Goal: Task Accomplishment & Management: Manage account settings

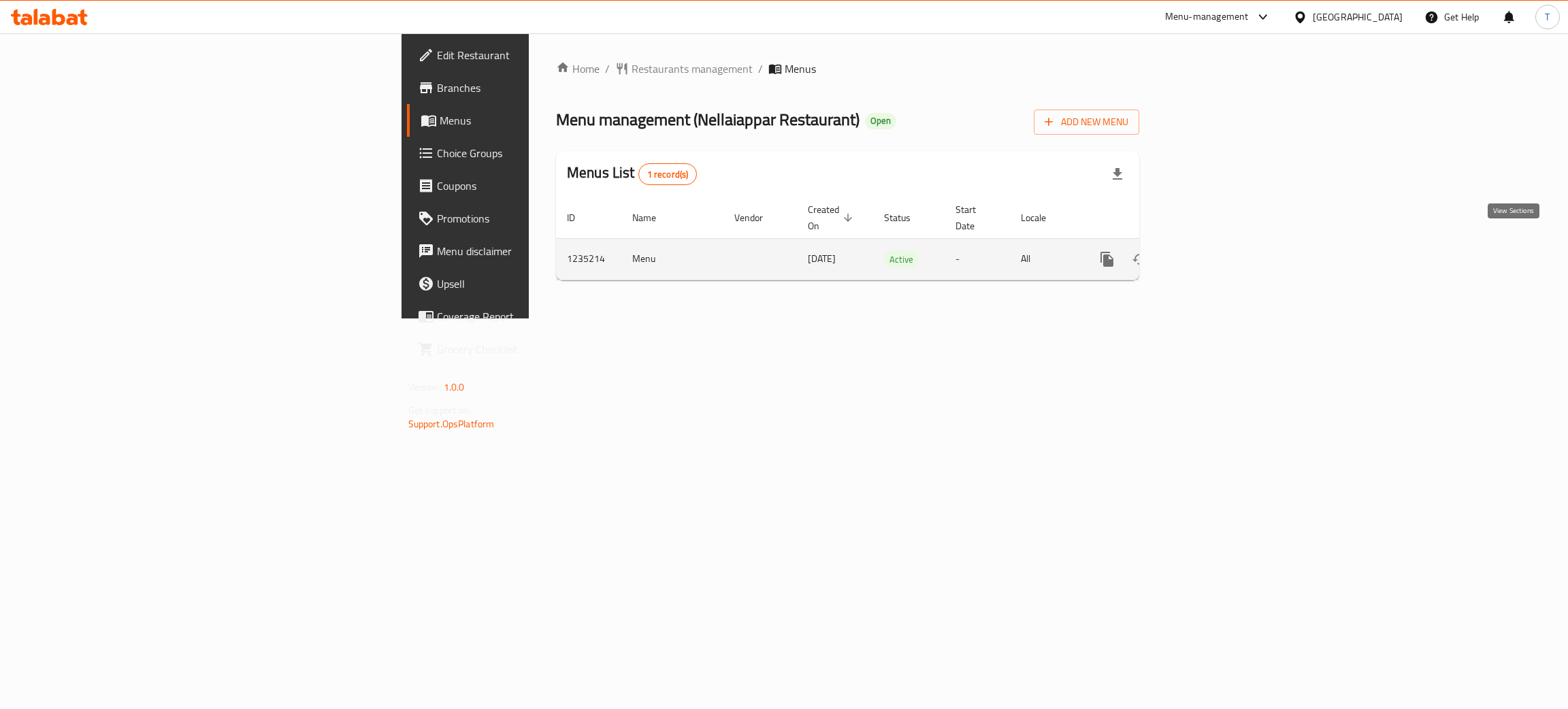
click at [1214, 251] on icon "enhanced table" at bounding box center [1205, 260] width 16 height 16
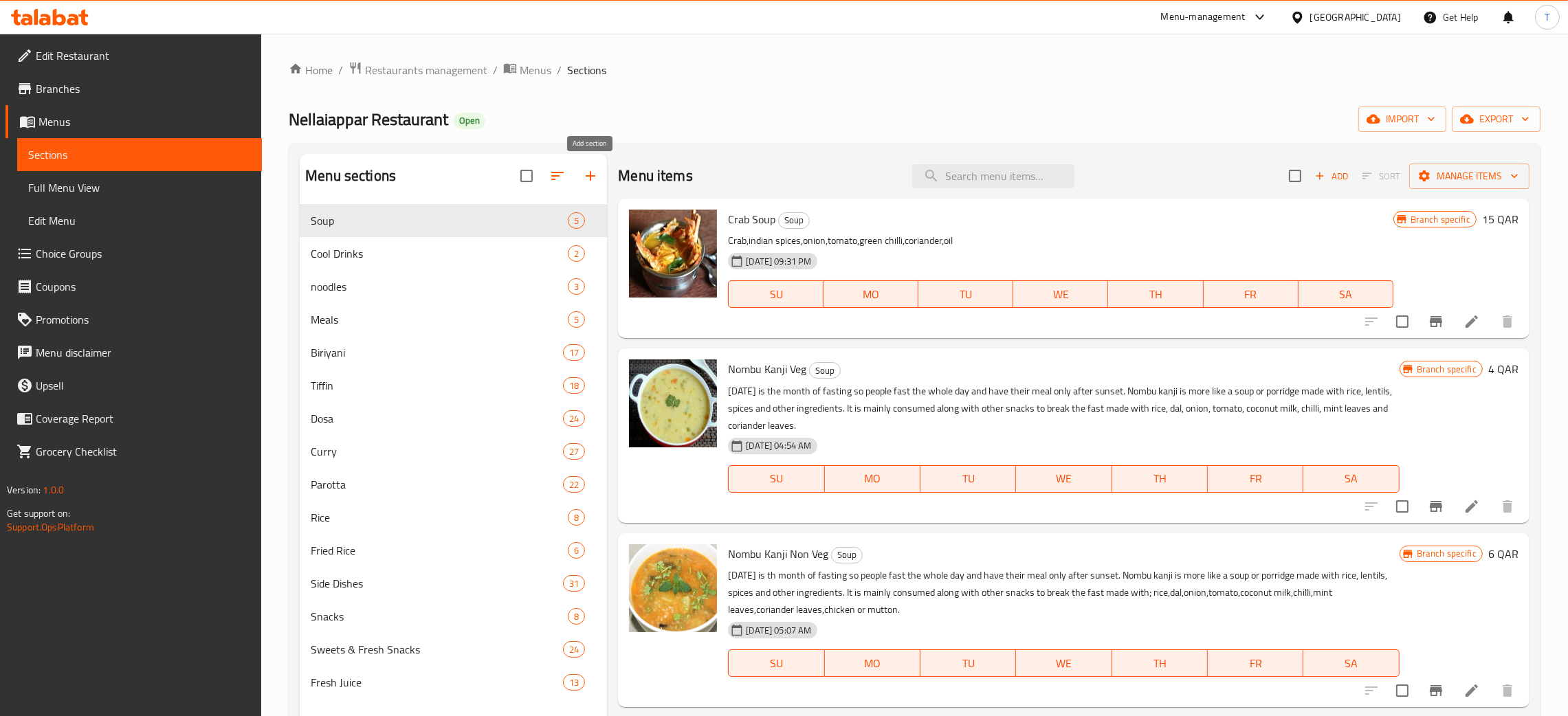
click at [598, 183] on icon "button" at bounding box center [590, 176] width 16 height 16
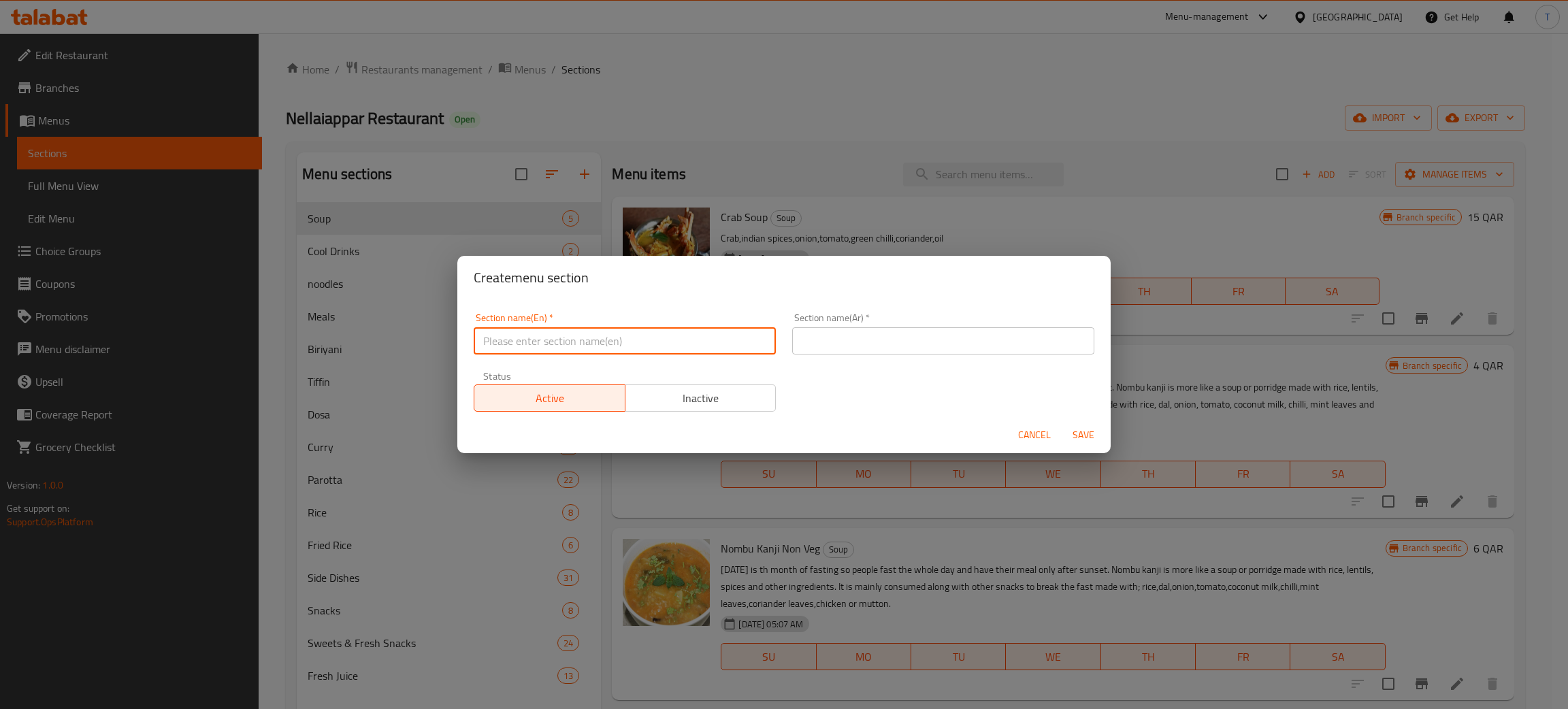
click at [599, 352] on input "text" at bounding box center [625, 340] width 302 height 27
type input "[DATE] Special"
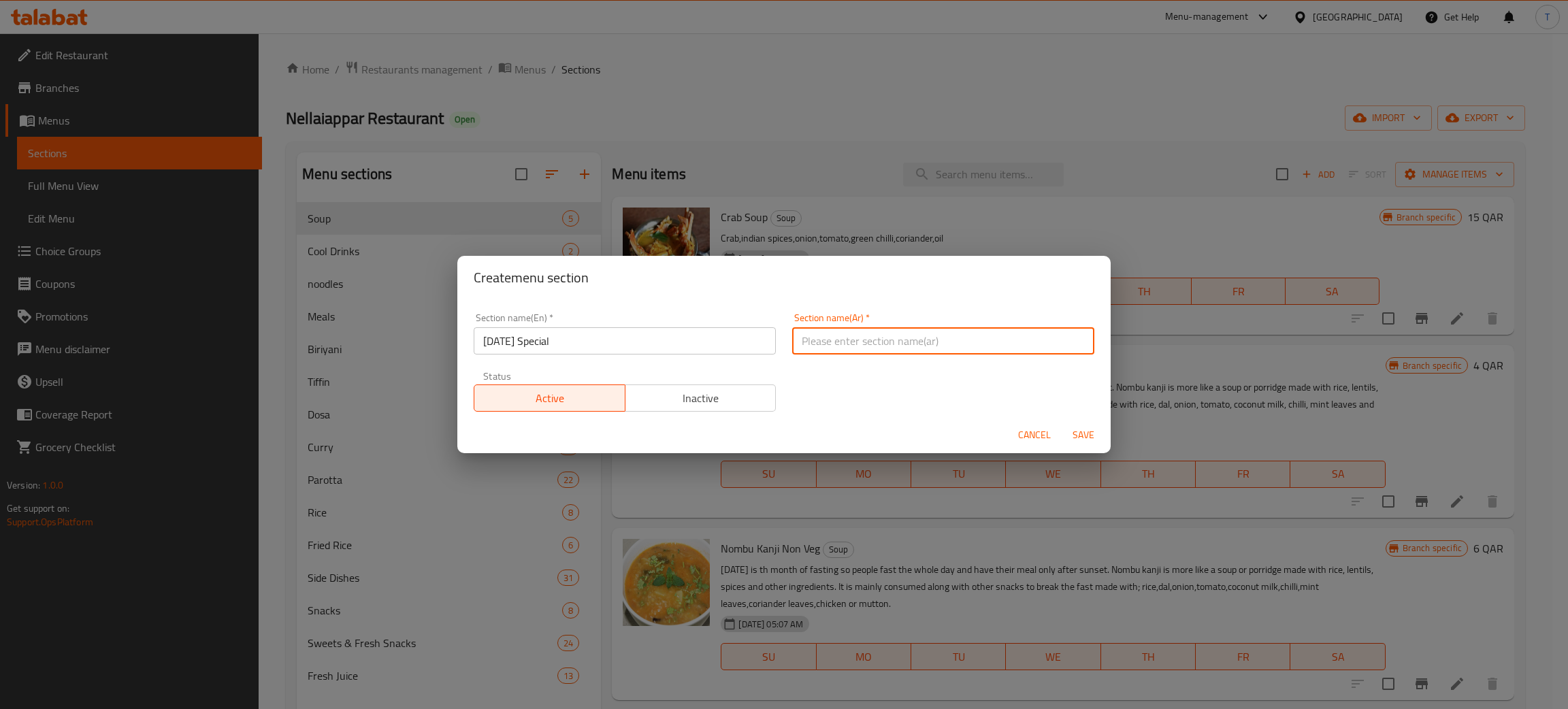
click at [914, 342] on input "text" at bounding box center [943, 340] width 302 height 27
paste input "أونام خاص"
type input "أونام خاص"
click at [1081, 443] on span "Save" at bounding box center [1083, 435] width 33 height 17
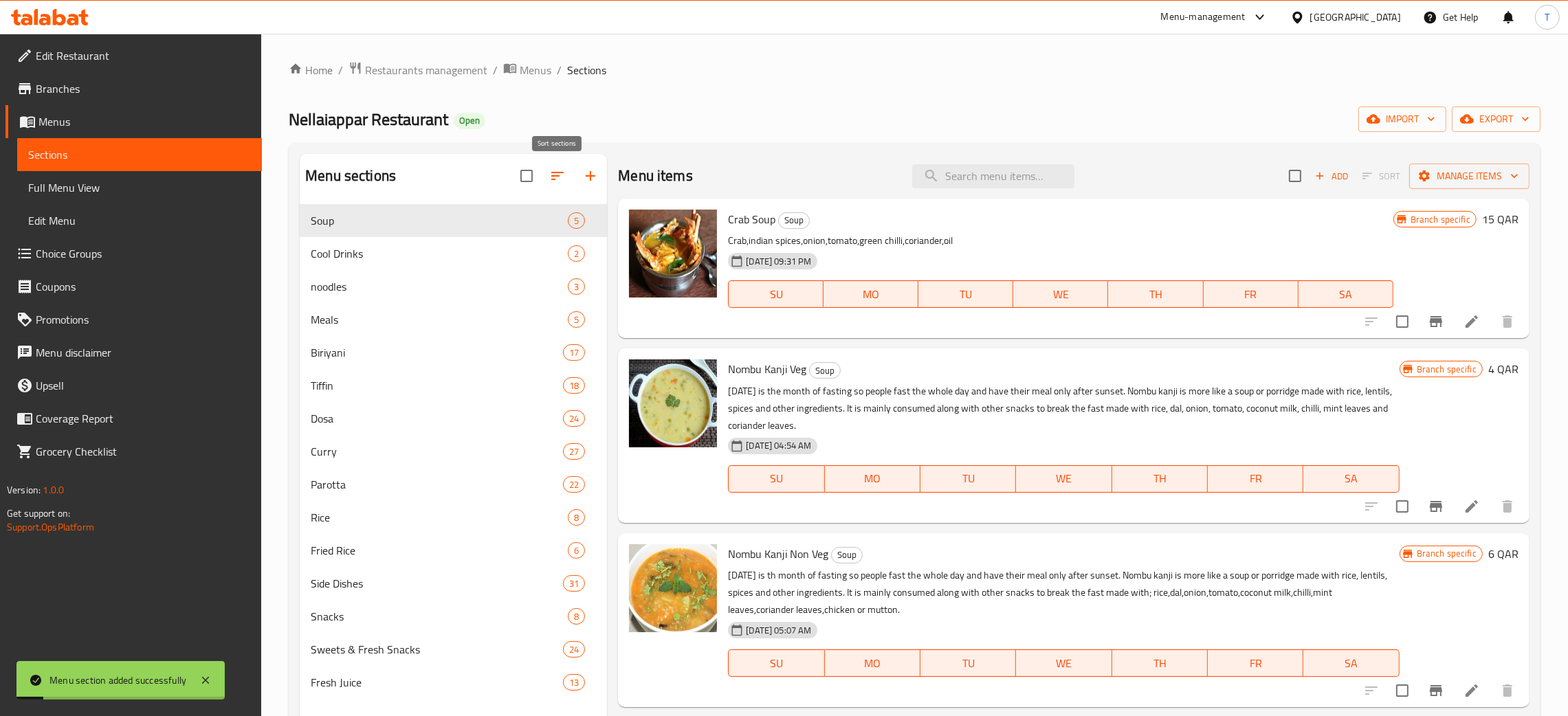
click at [565, 184] on icon "button" at bounding box center [557, 176] width 16 height 16
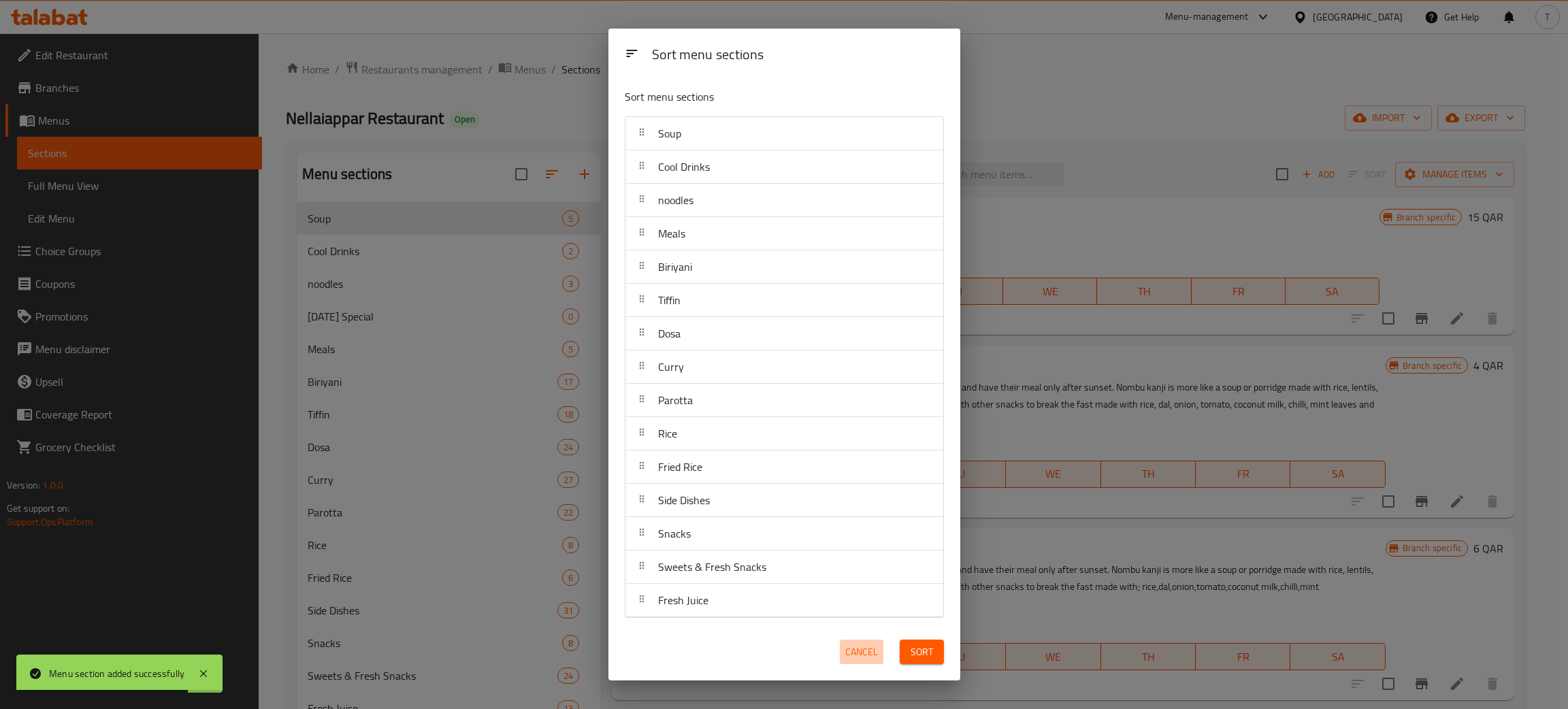
click at [860, 653] on span "Cancel" at bounding box center [861, 652] width 33 height 17
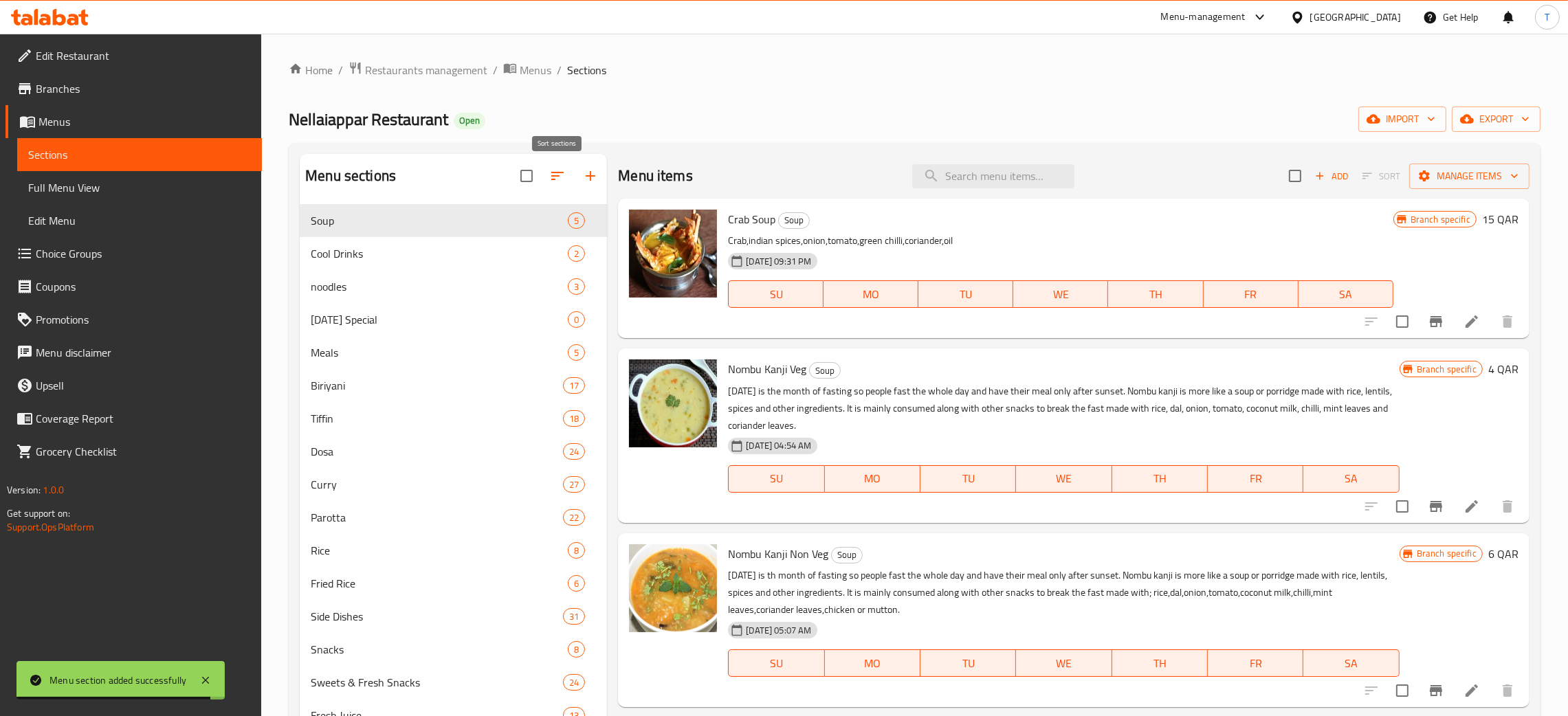
click at [565, 173] on icon "button" at bounding box center [557, 176] width 16 height 16
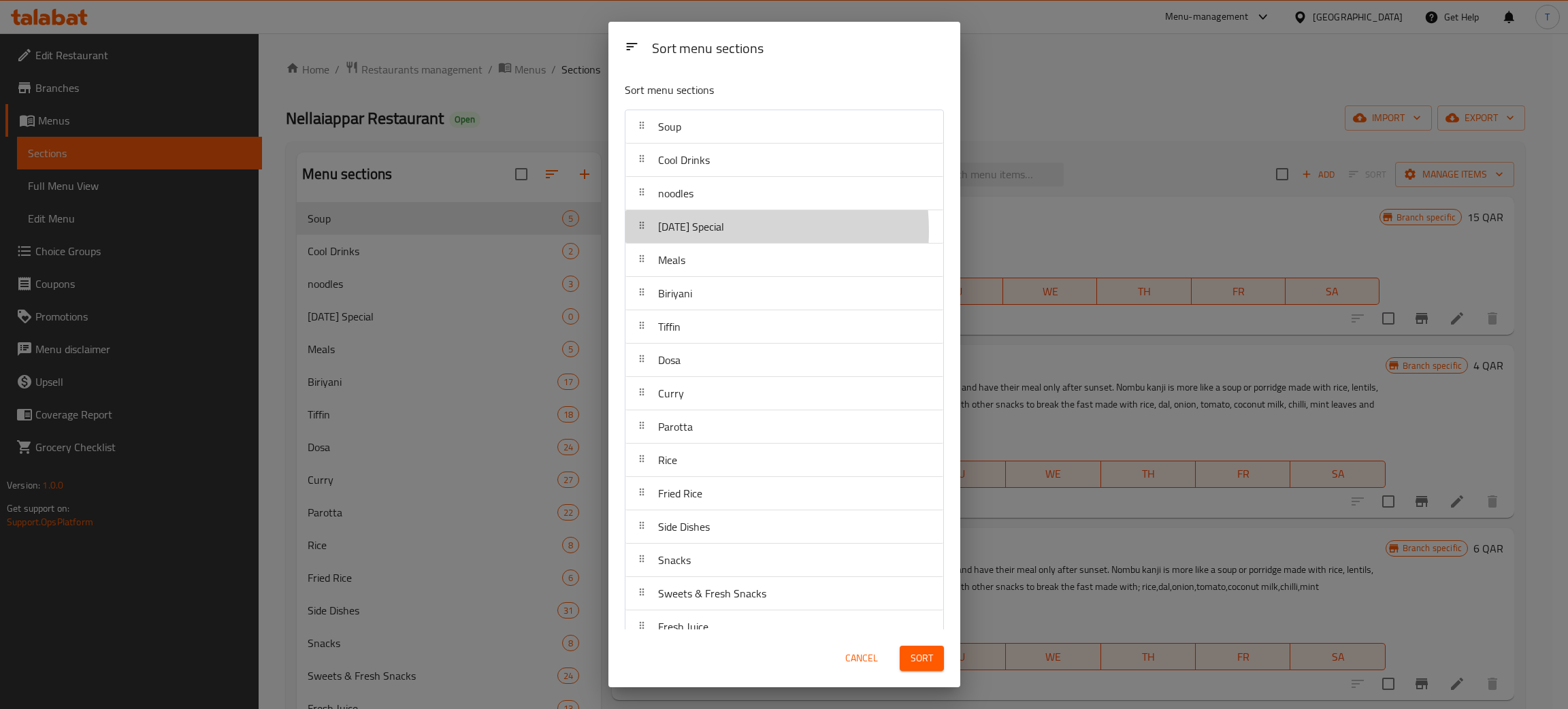
drag, startPoint x: 704, startPoint y: 232, endPoint x: 709, endPoint y: 102, distance: 130.1
click at [709, 102] on div "Sort menu sections Soup Cool Drinks noodles Onam Special Meals Biriyani Tiffin …" at bounding box center [784, 350] width 352 height 559
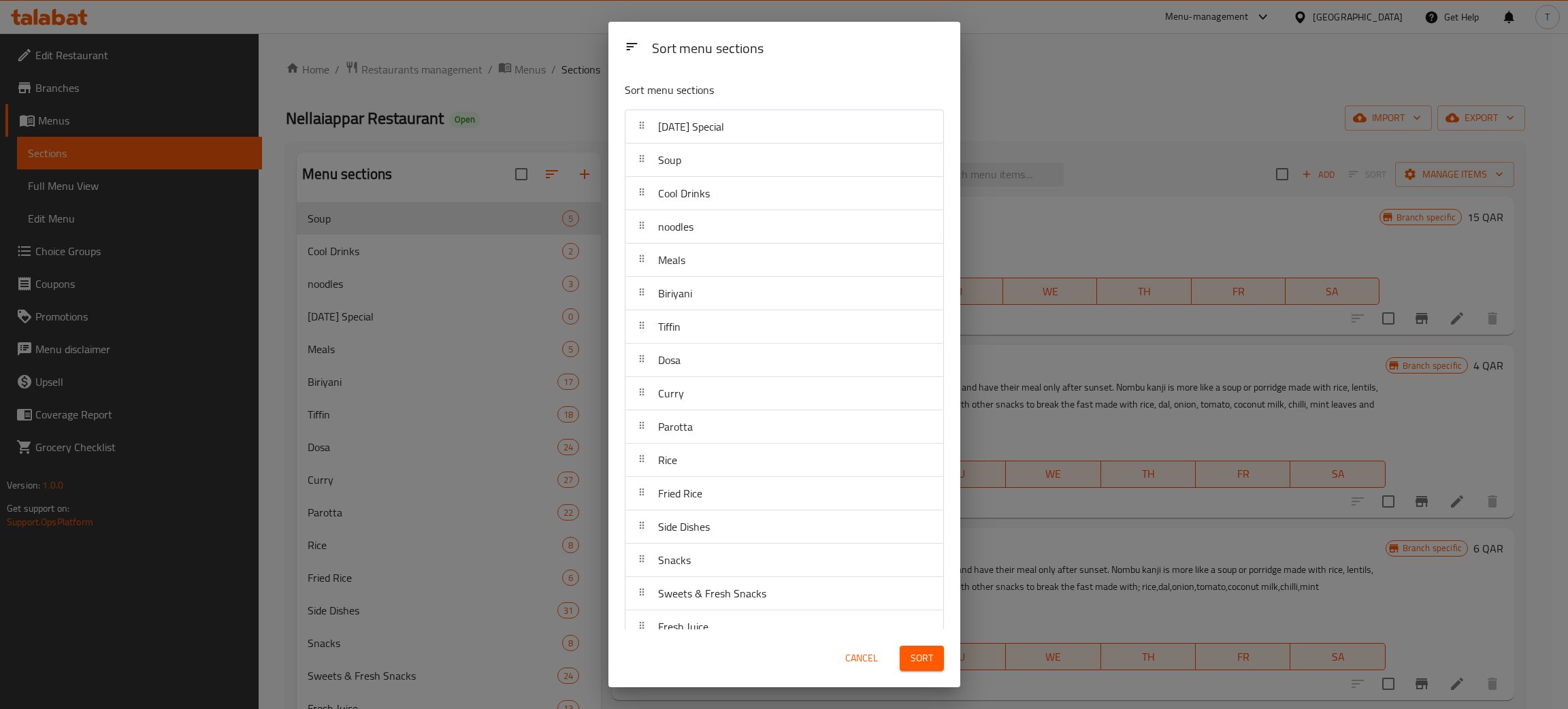
click at [933, 659] on button "Sort" at bounding box center [922, 659] width 44 height 25
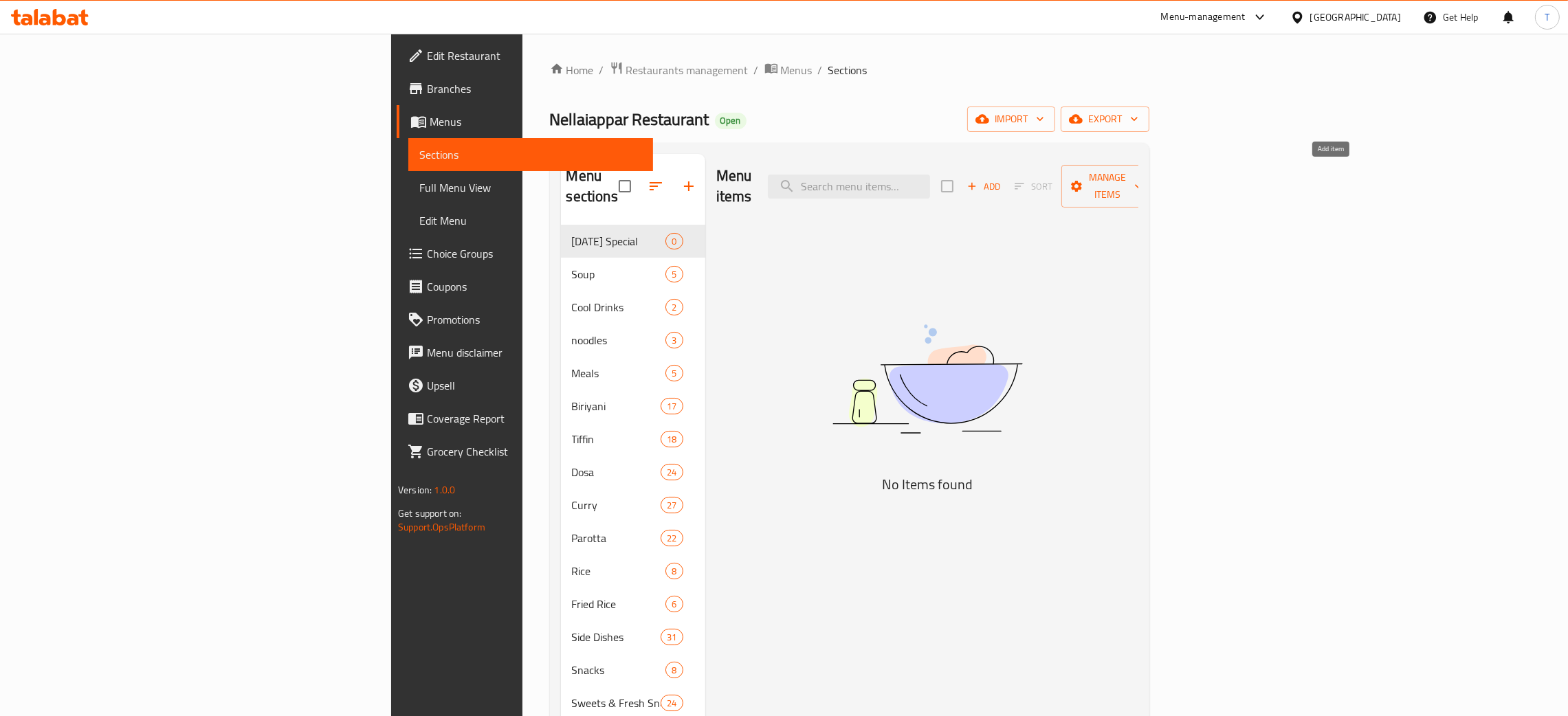
click at [1002, 181] on span "Add" at bounding box center [984, 186] width 37 height 16
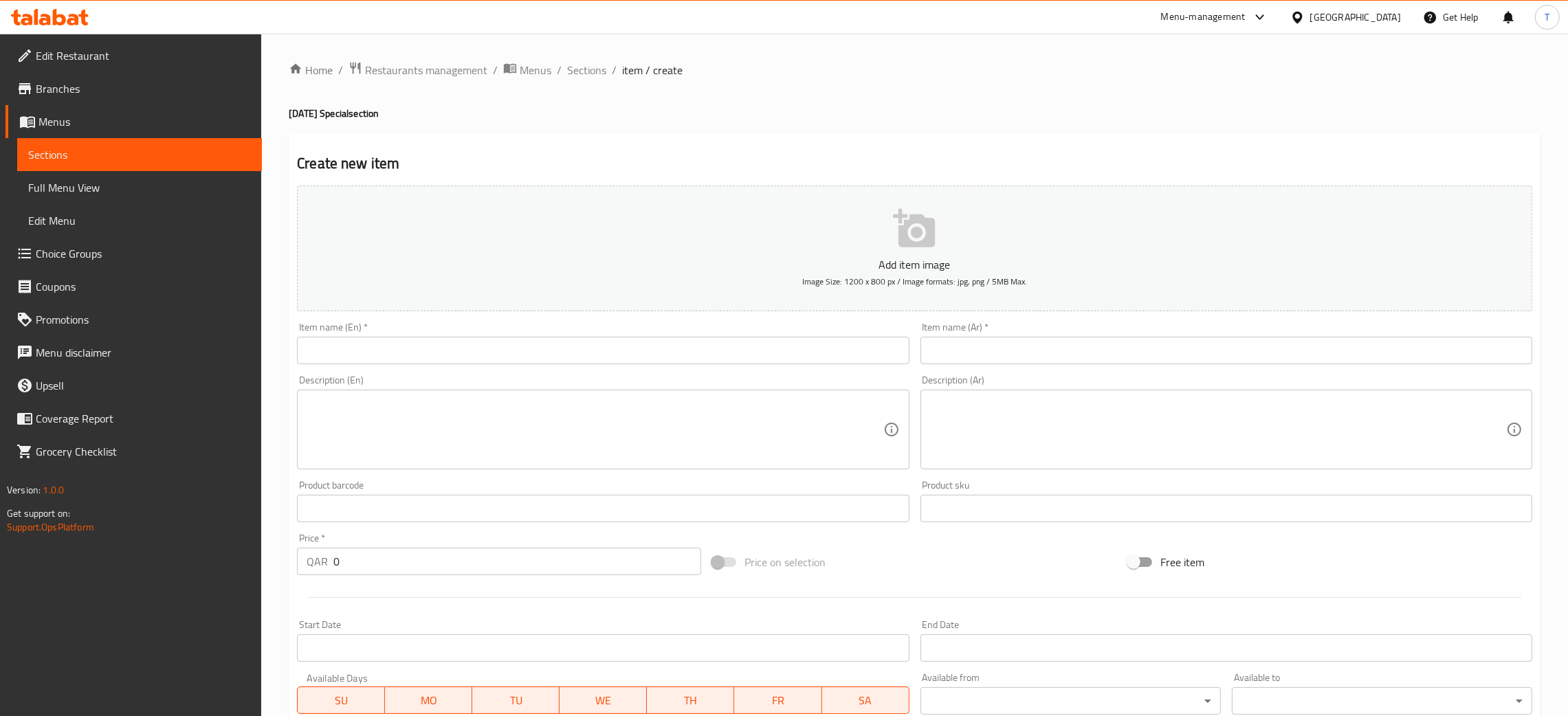
click at [690, 345] on input "text" at bounding box center [603, 351] width 612 height 28
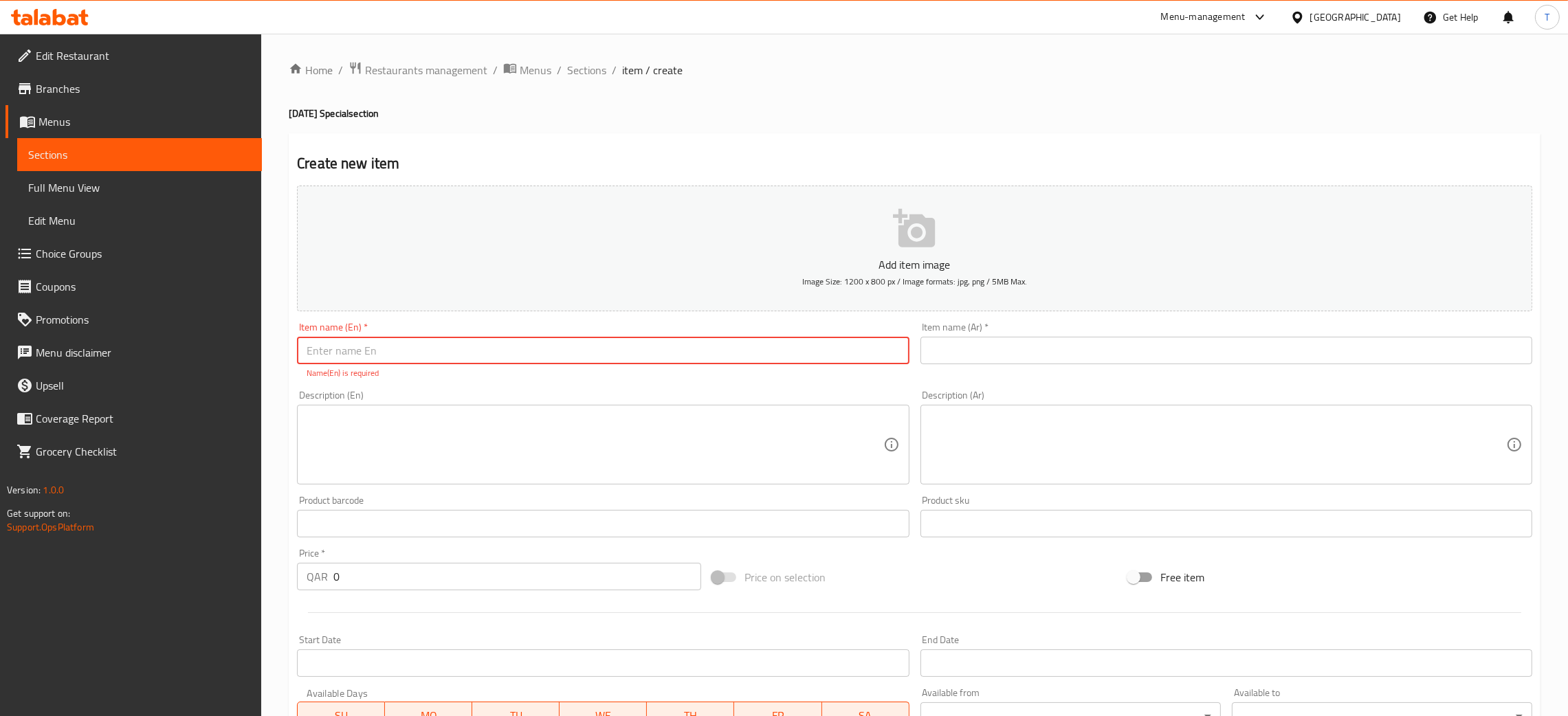
click at [614, 484] on div "Description (En)" at bounding box center [603, 445] width 612 height 79
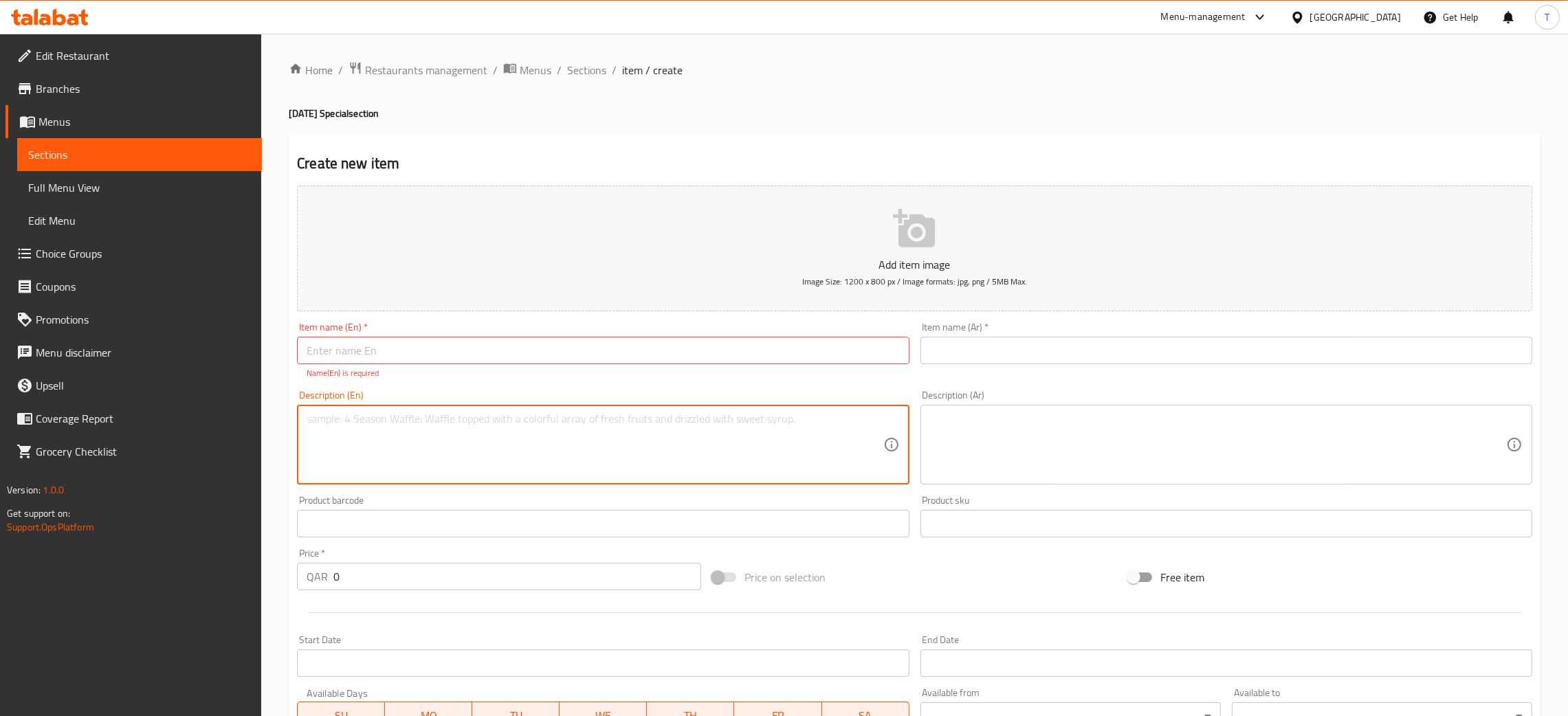
paste textarea "Neer Moru, Garlic Rasam, Puli Kulambu, Kootu Curry, Aviyal, Thoran, Paruppu, In…"
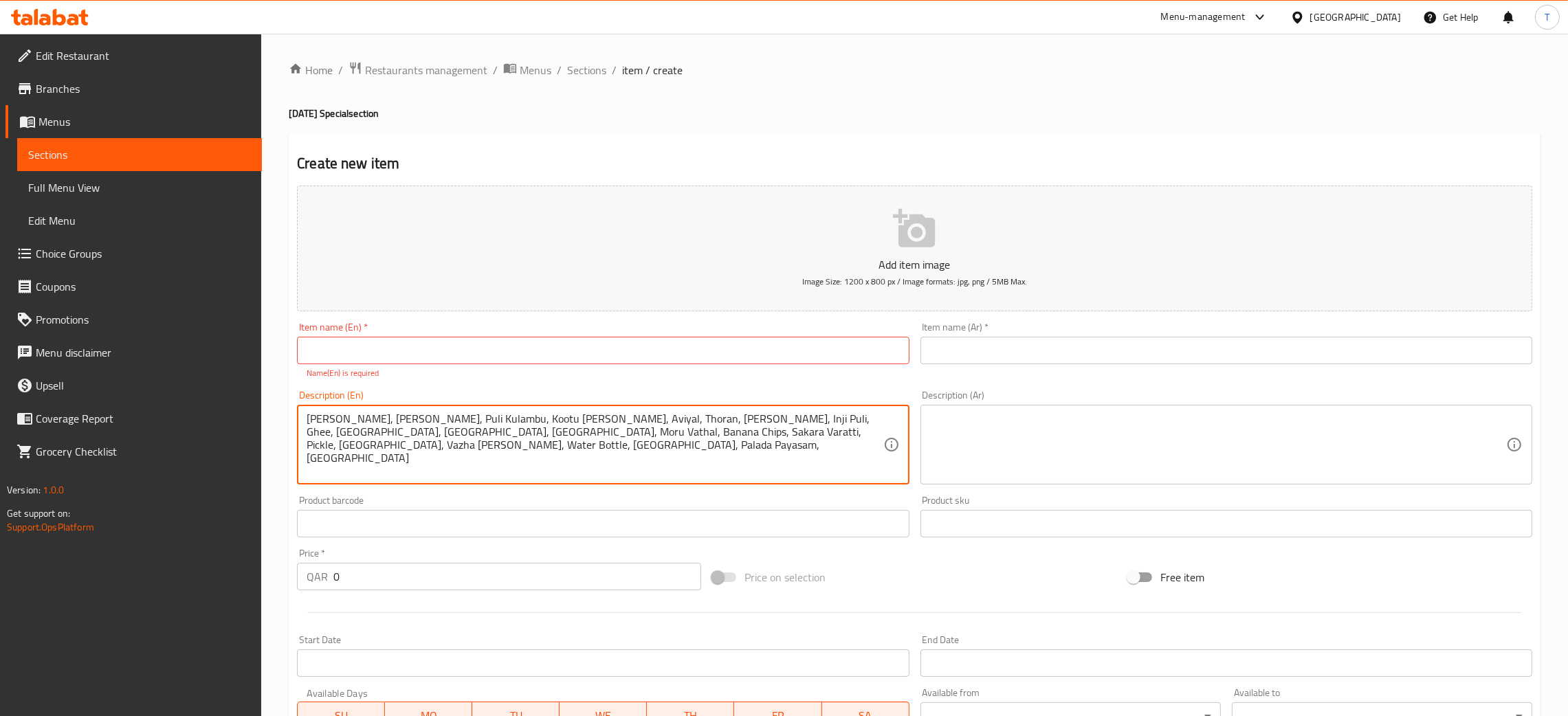
type textarea "Neer Moru, Garlic Rasam, Puli Kulambu, Kootu Curry, Aviyal, Thoran, Paruppu, In…"
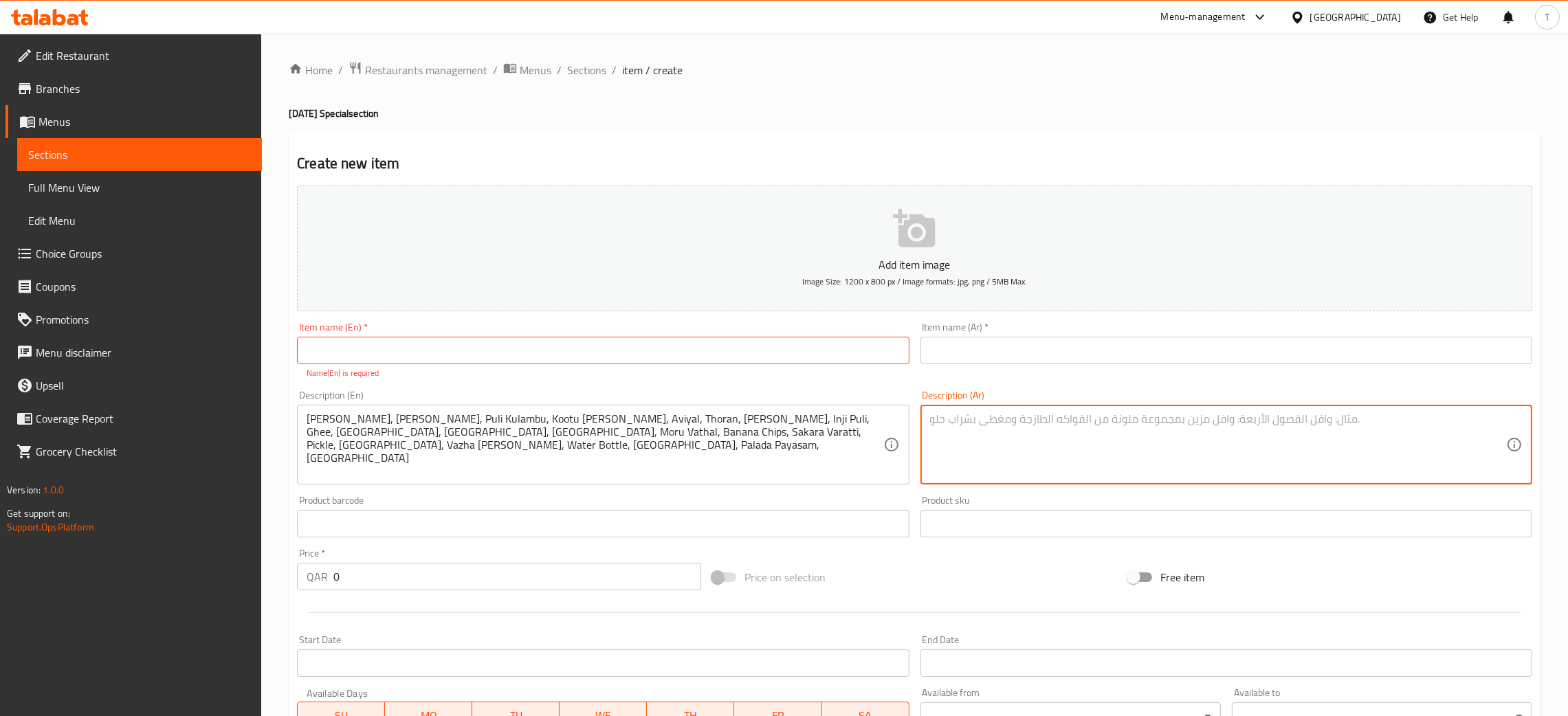
click at [1063, 444] on textarea at bounding box center [1218, 445] width 576 height 65
paste textarea "نير مورو، ثوم راسام، بولي كولامبو، كوتو كاري، أفيال، ثوران، باروبو، إنجي بولي، …"
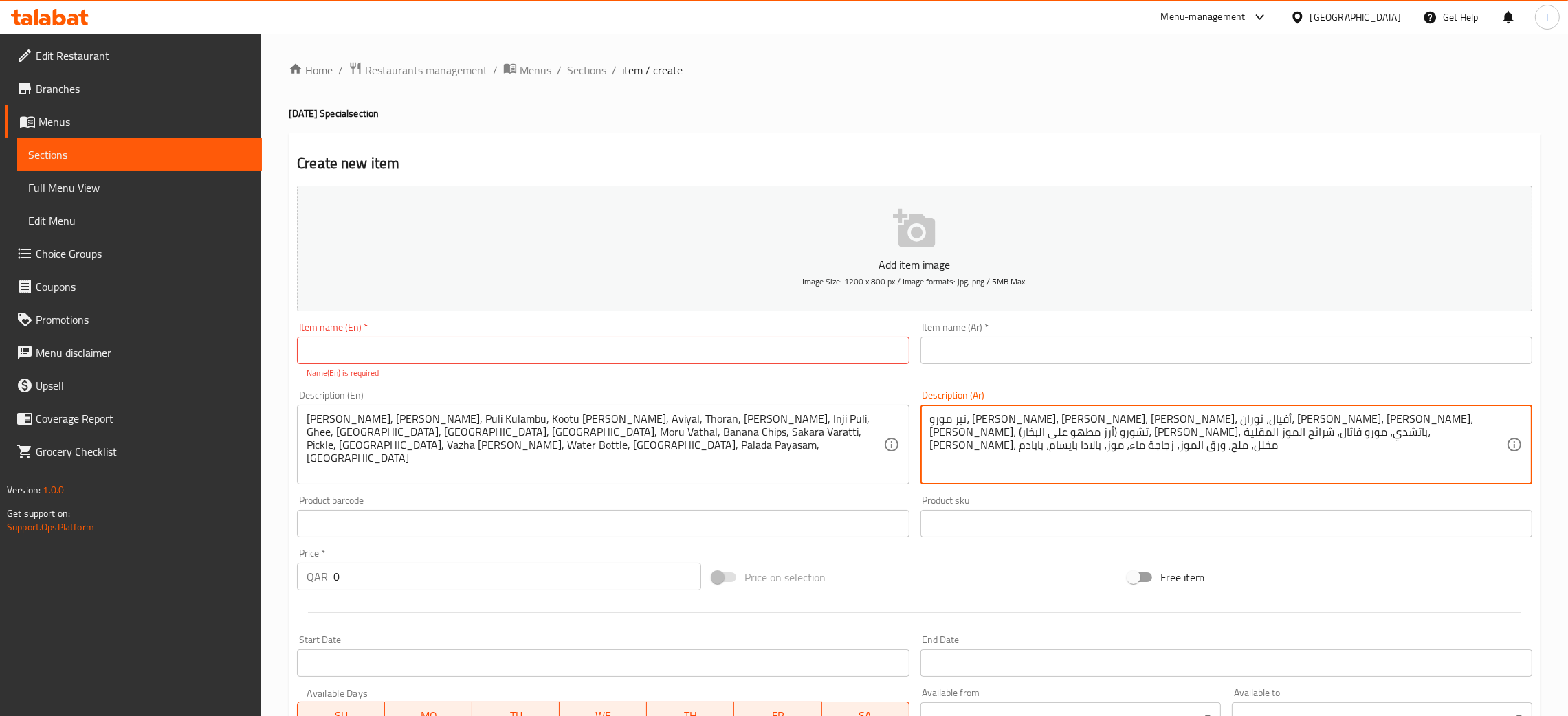
type textarea "نير مورو، ثوم راسام، بولي كولامبو، كوتو كاري، أفيال، ثوران، باروبو، إنجي بولي، …"
click at [774, 386] on div "Description (En) Neer Moru, Garlic Rasam, Puli Kulambu, Kootu Curry, Aviyal, Th…" at bounding box center [603, 437] width 623 height 105
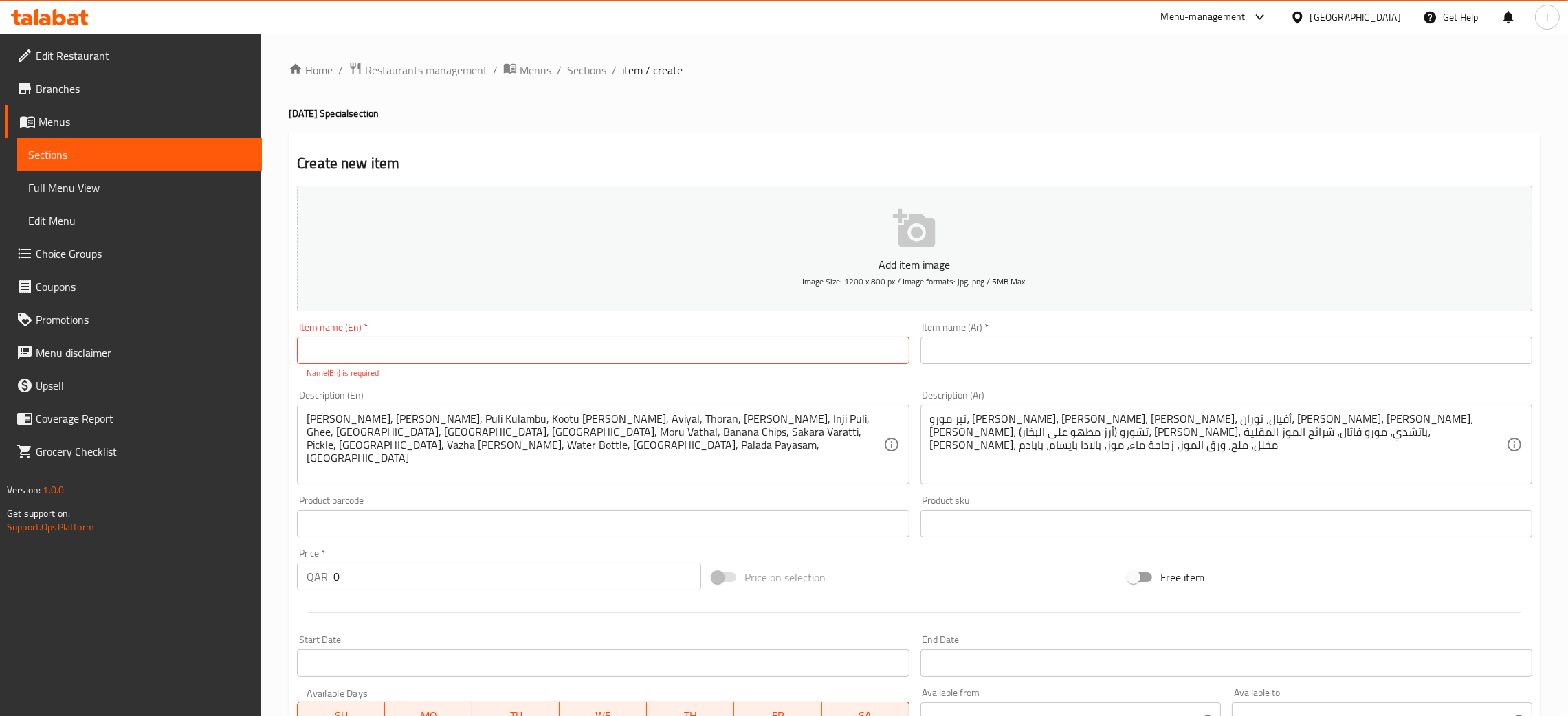
click at [618, 358] on input "text" at bounding box center [603, 351] width 612 height 28
click at [457, 356] on input "Onam" at bounding box center [603, 351] width 612 height 28
type input "[DATE][PERSON_NAME]"
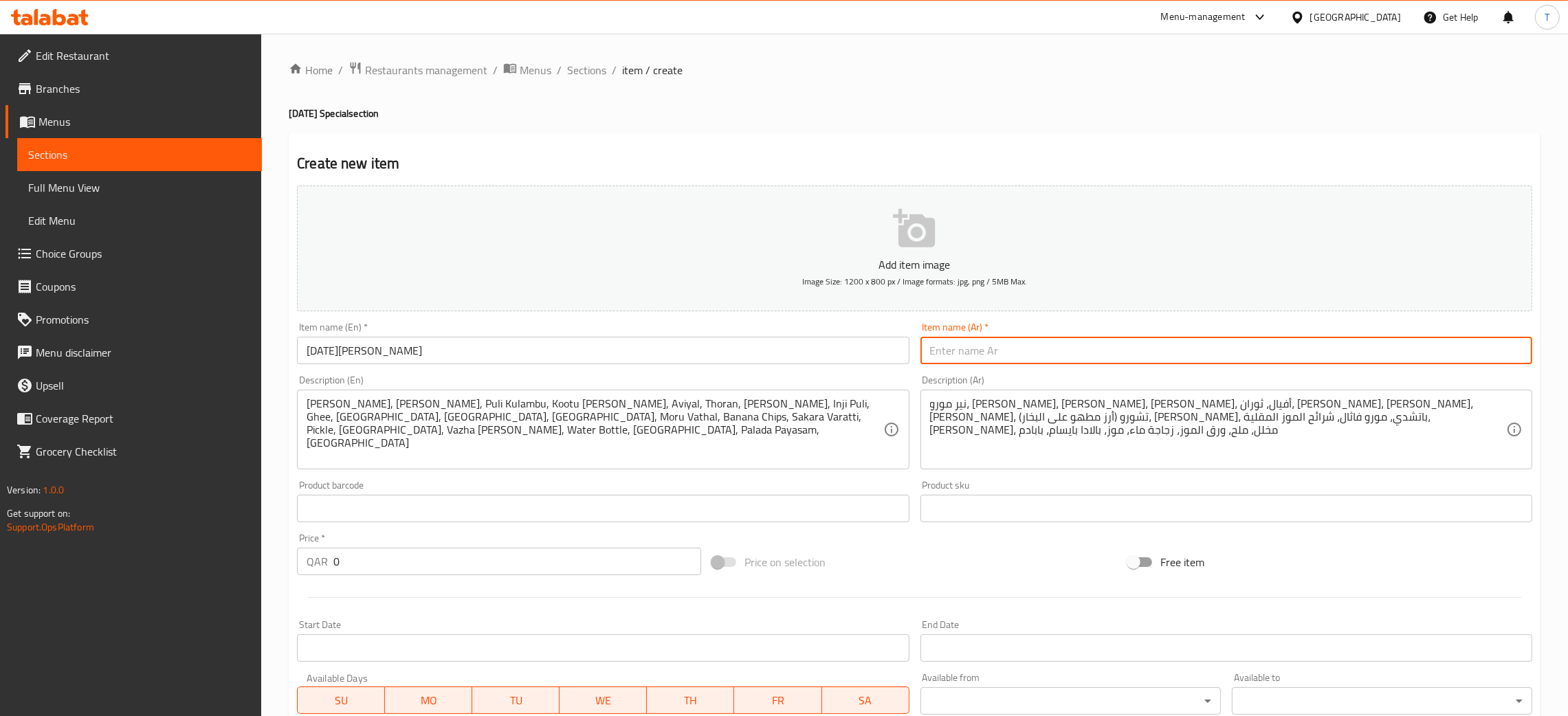
click at [980, 347] on input "text" at bounding box center [1226, 351] width 612 height 28
paste input "أونام ساديا"
type input "أونام ساديا"
click at [866, 324] on div "Item name (En)   * Onam Sadya Item name (En) *" at bounding box center [603, 343] width 612 height 42
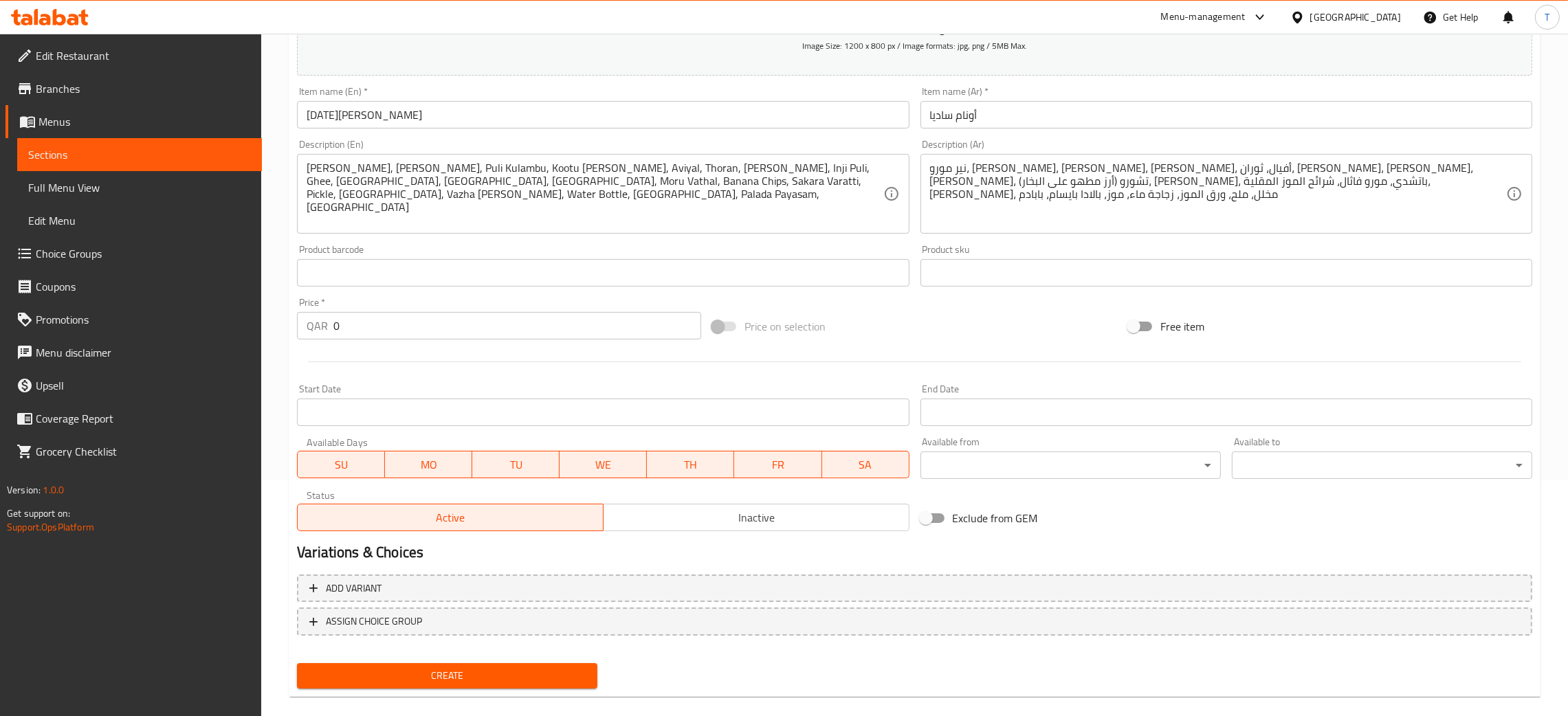
scroll to position [252, 0]
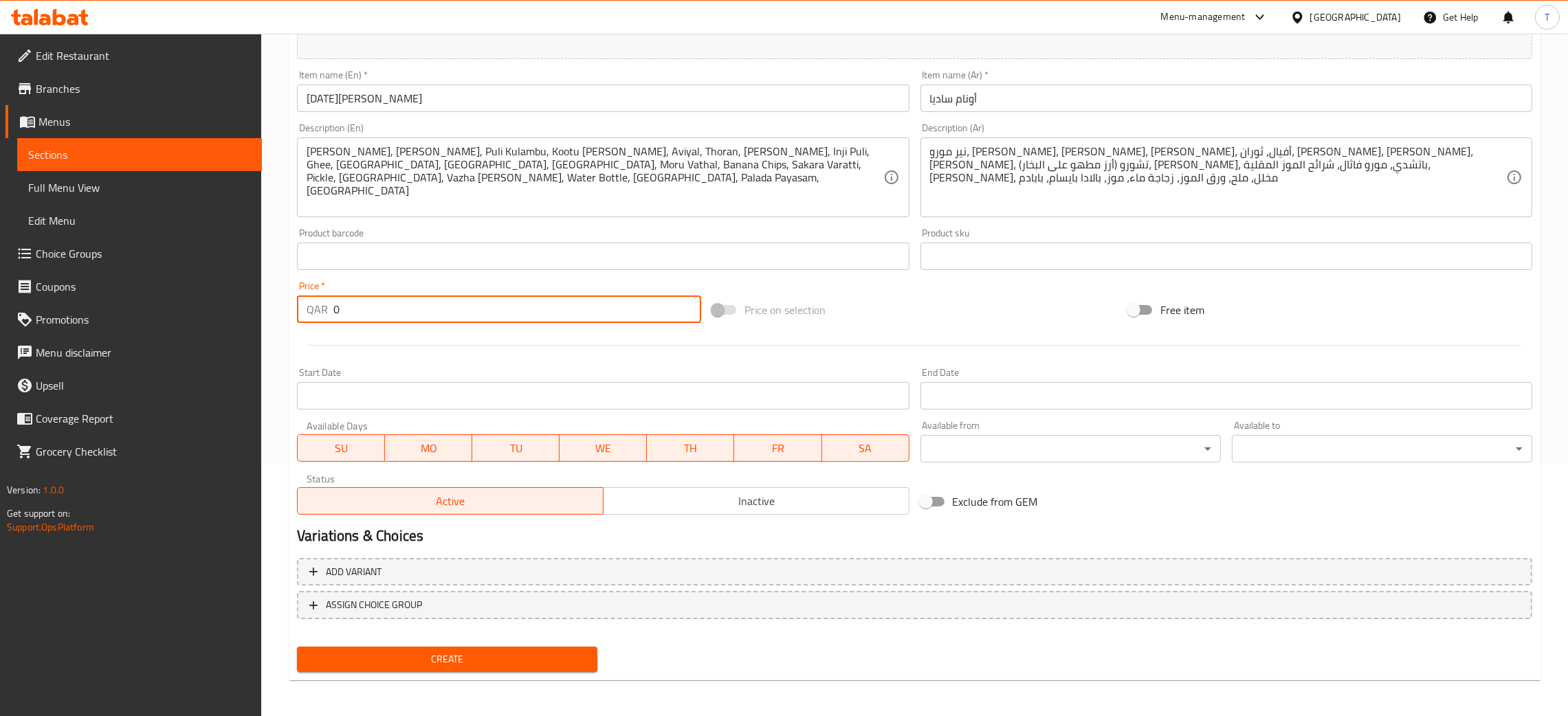
drag, startPoint x: 366, startPoint y: 313, endPoint x: 329, endPoint y: 312, distance: 37.0
click at [329, 312] on div "QAR 0 Price *" at bounding box center [499, 309] width 404 height 28
type input "23"
click at [1020, 303] on div "Price on selection" at bounding box center [914, 310] width 415 height 37
click at [514, 658] on span "Create" at bounding box center [447, 659] width 279 height 17
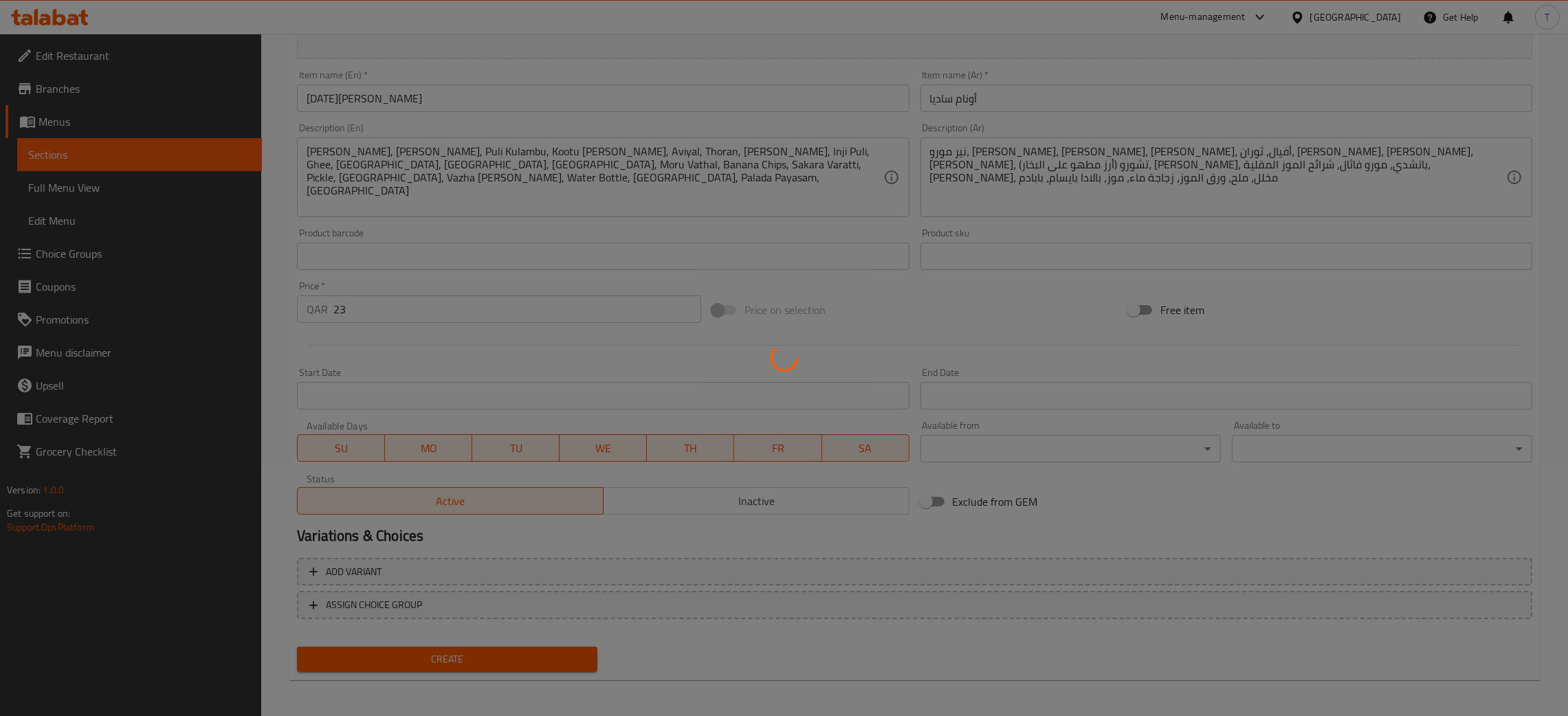
type input "0"
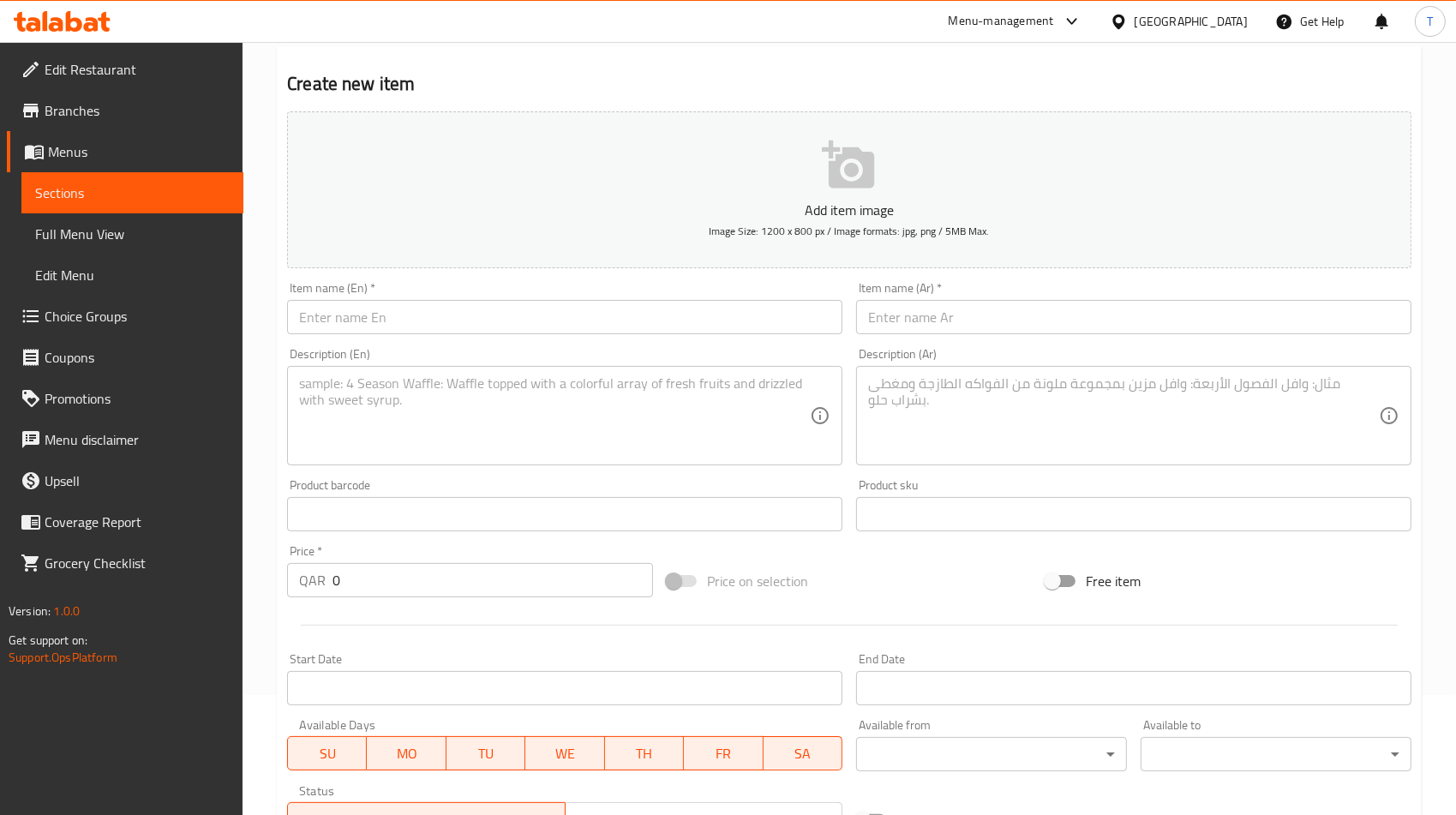
scroll to position [0, 0]
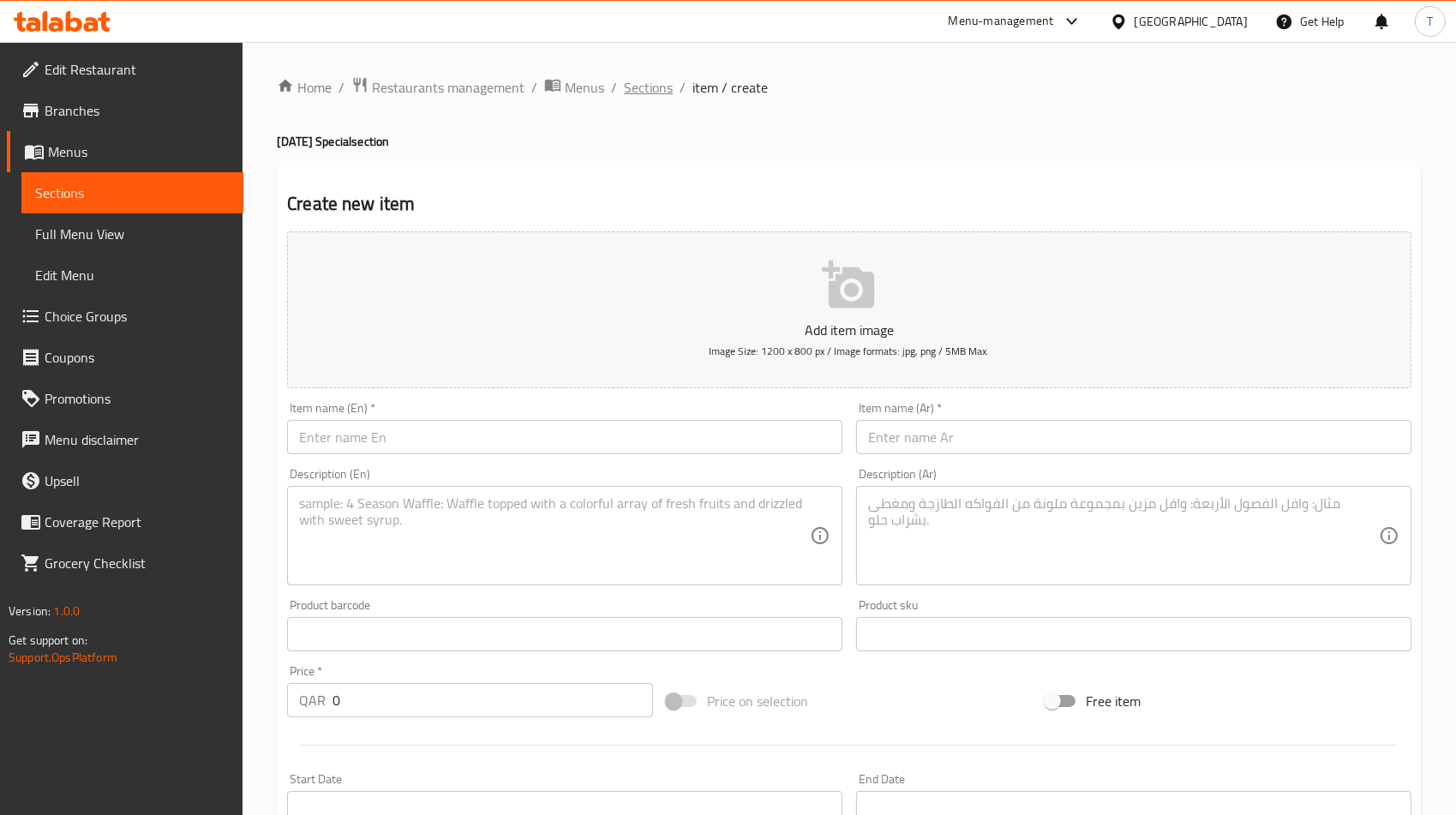
click at [656, 86] on span "Sections" at bounding box center [648, 88] width 49 height 21
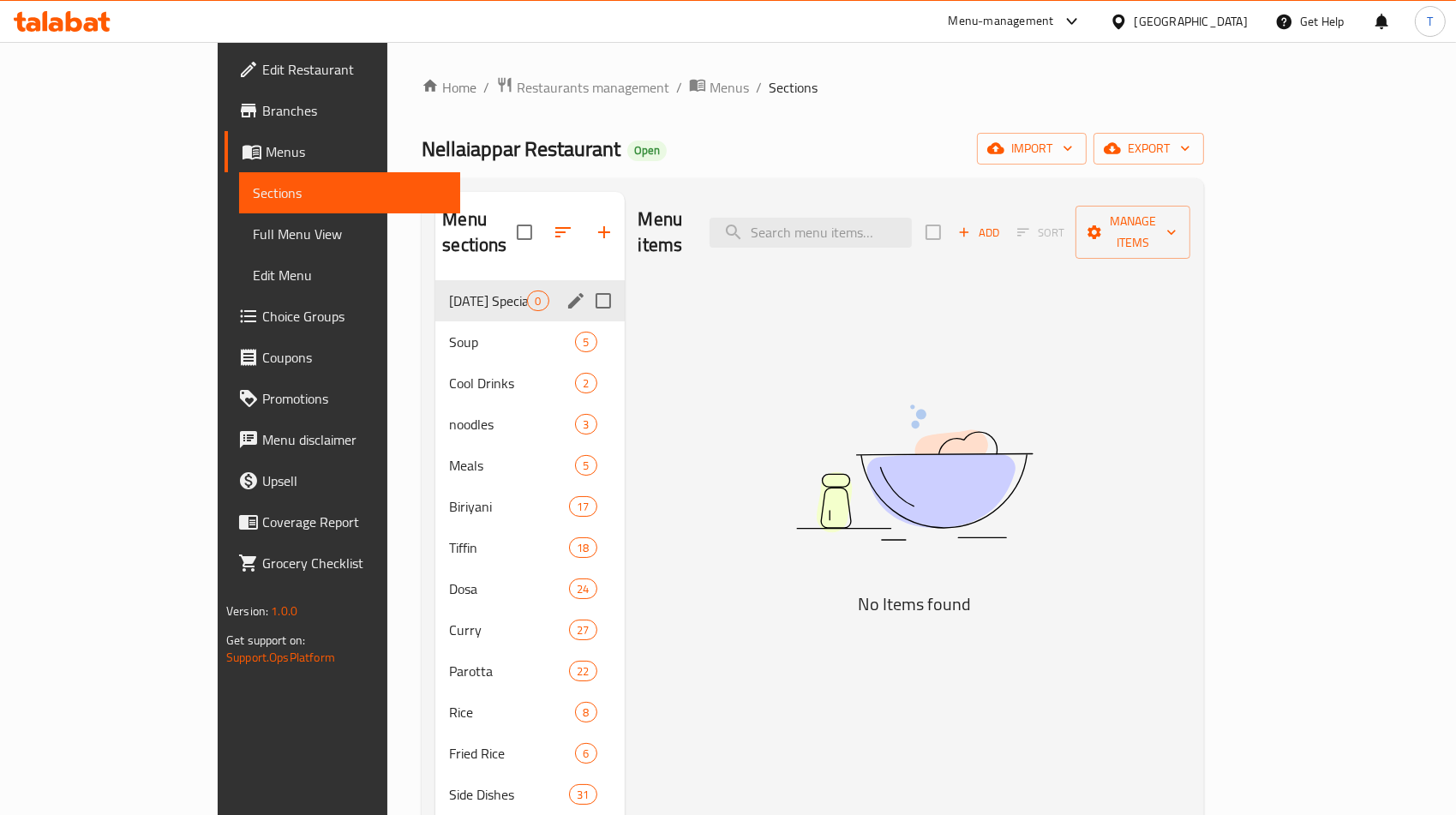
click at [449, 290] on span "[DATE] Special" at bounding box center [488, 301] width 78 height 21
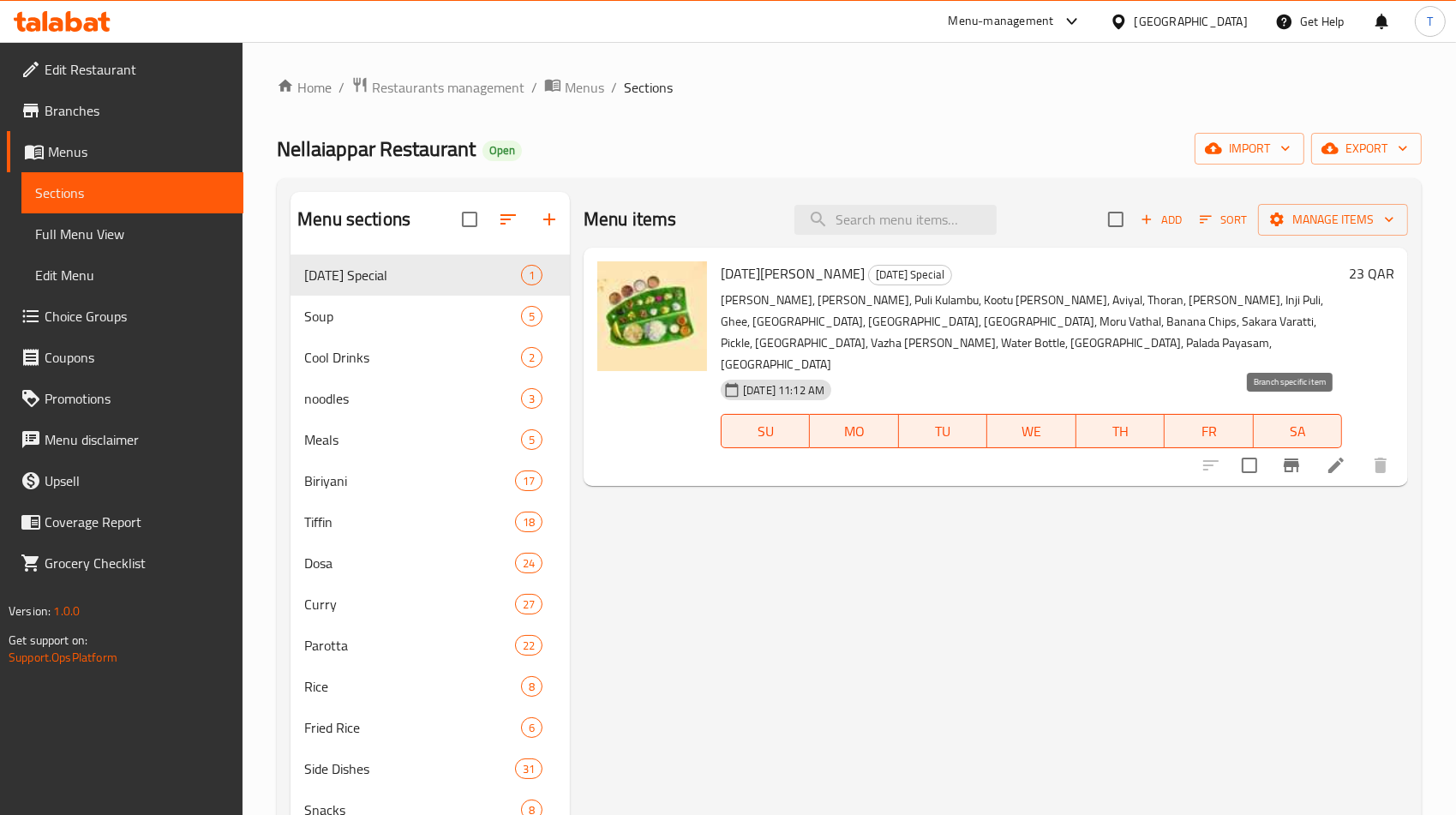
click at [1302, 455] on icon "Branch-specific-item" at bounding box center [1292, 465] width 21 height 21
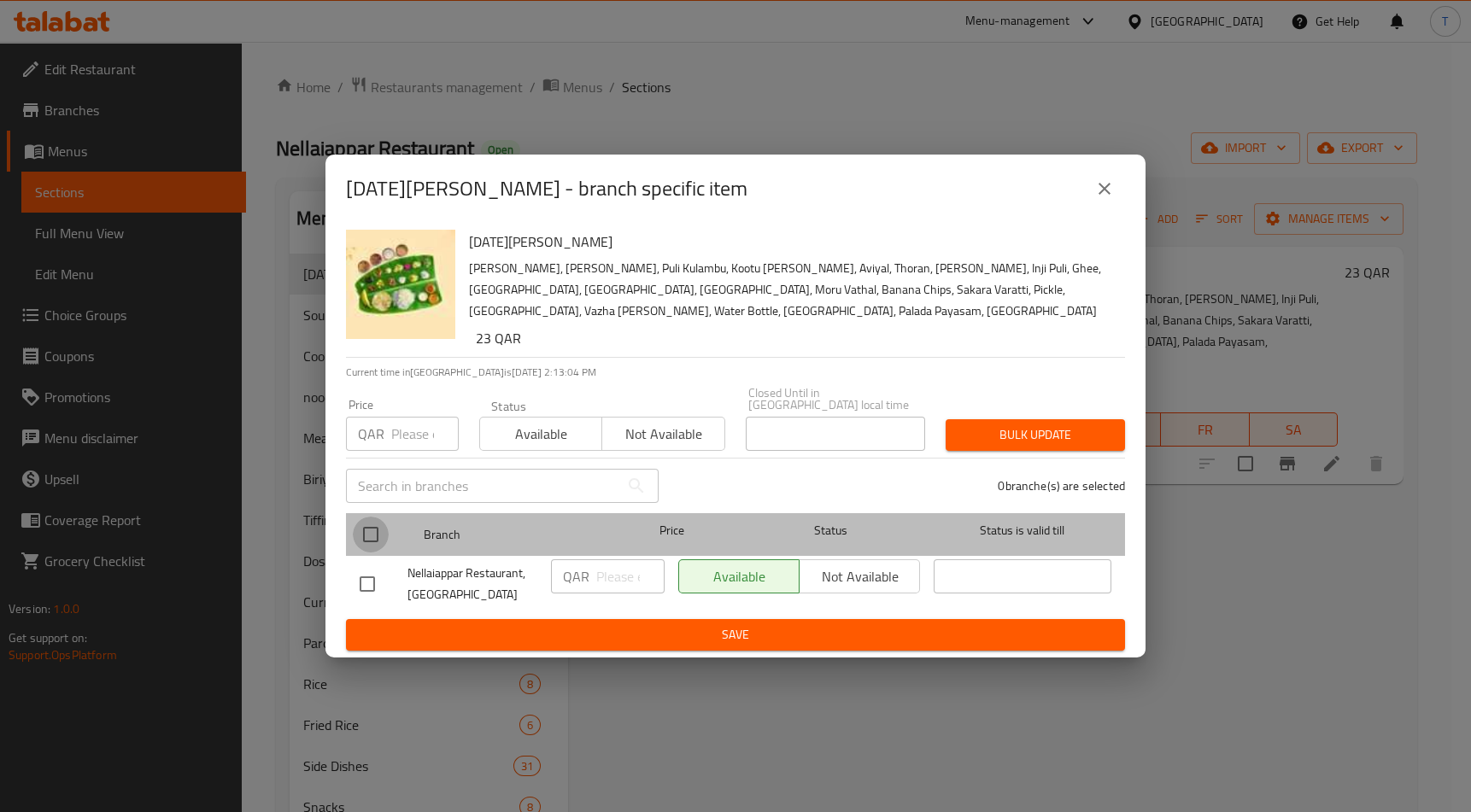
click at [360, 525] on input "checkbox" at bounding box center [370, 534] width 36 height 36
checkbox input "true"
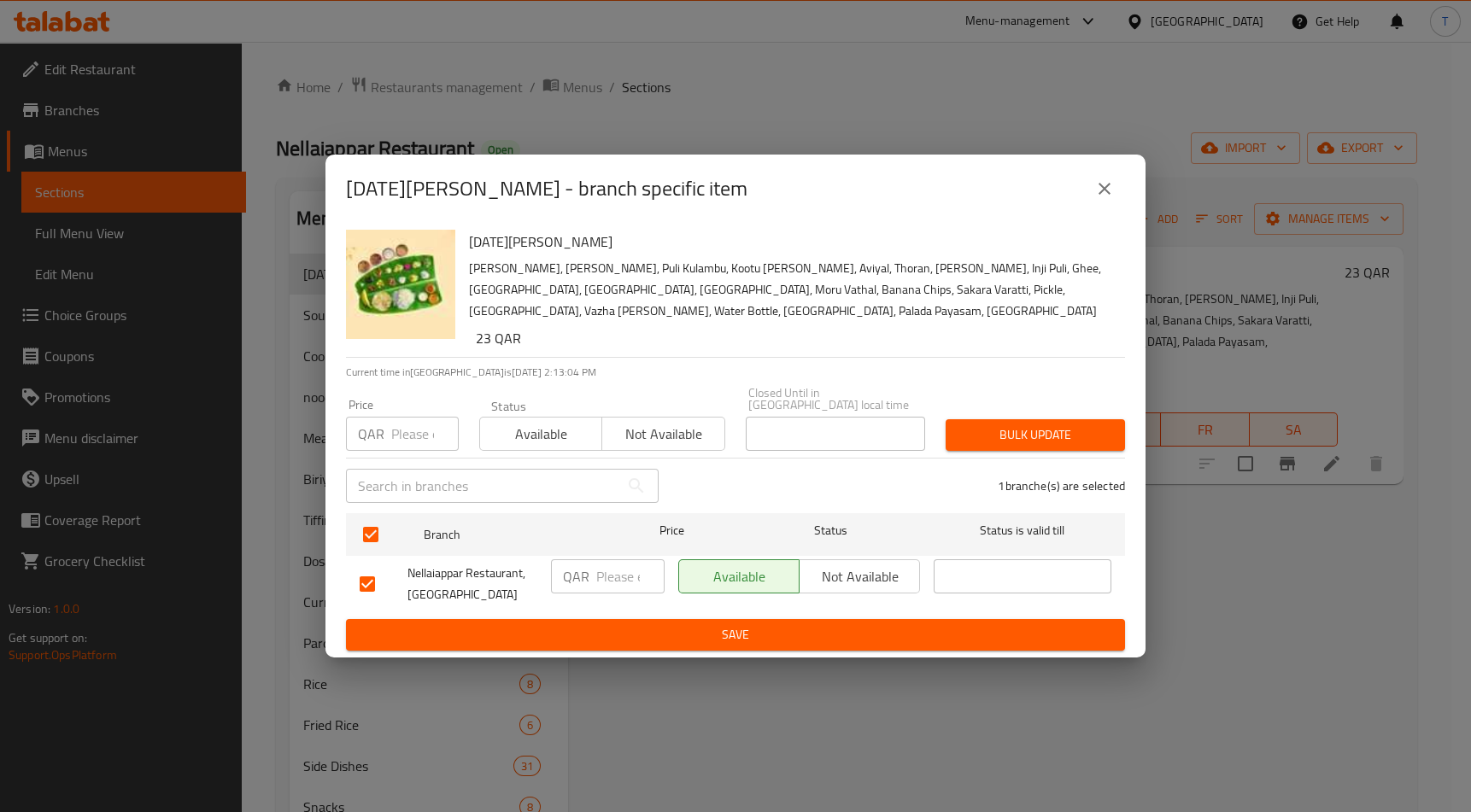
click at [848, 572] on span "Not available" at bounding box center [859, 577] width 107 height 25
click at [836, 638] on button "Save" at bounding box center [735, 634] width 779 height 32
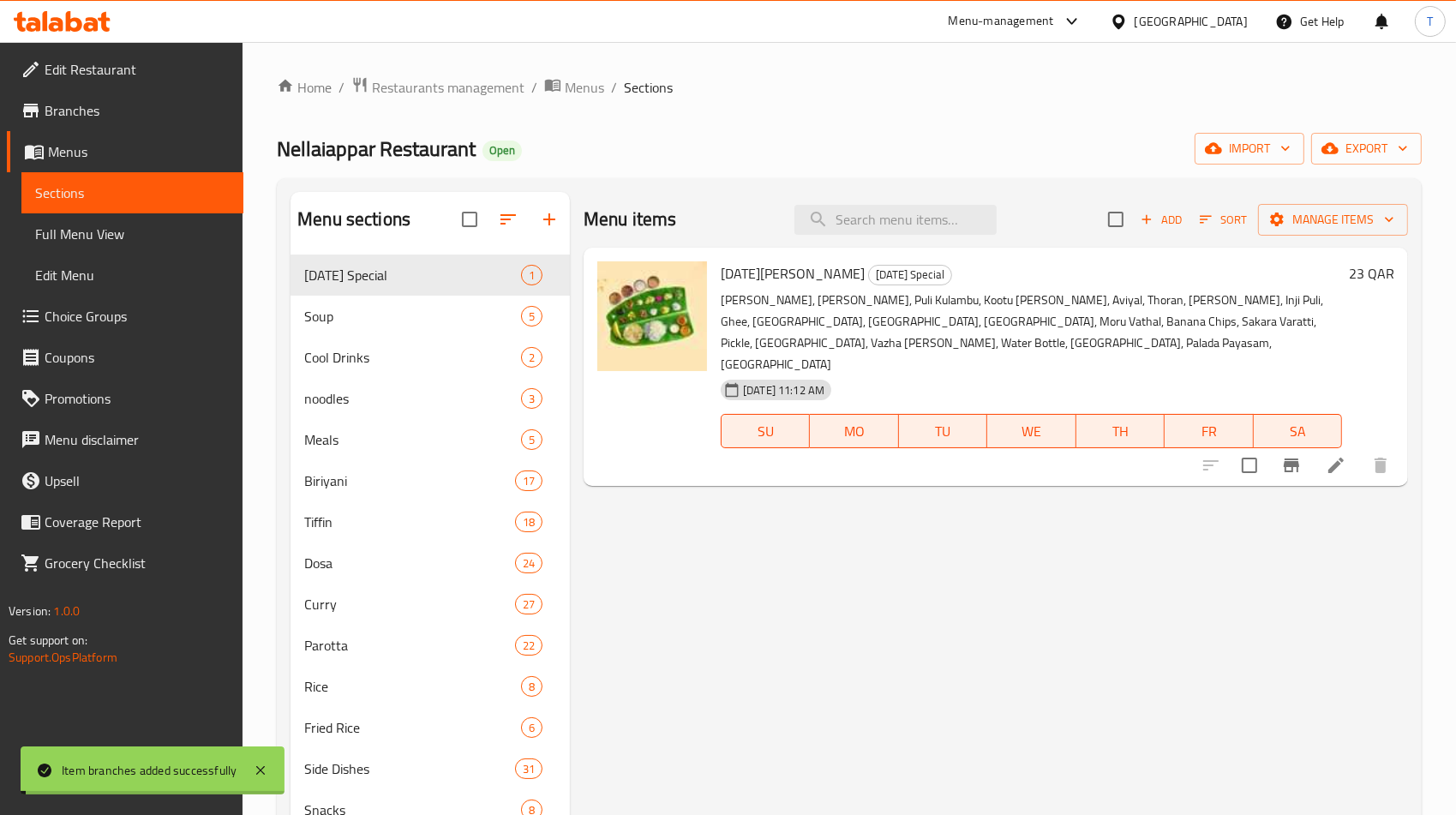
click at [810, 724] on div "Menu items Add Sort Manage items Onam Sadya Onam Special Neer Moru, Garlic Rasa…" at bounding box center [989, 599] width 839 height 815
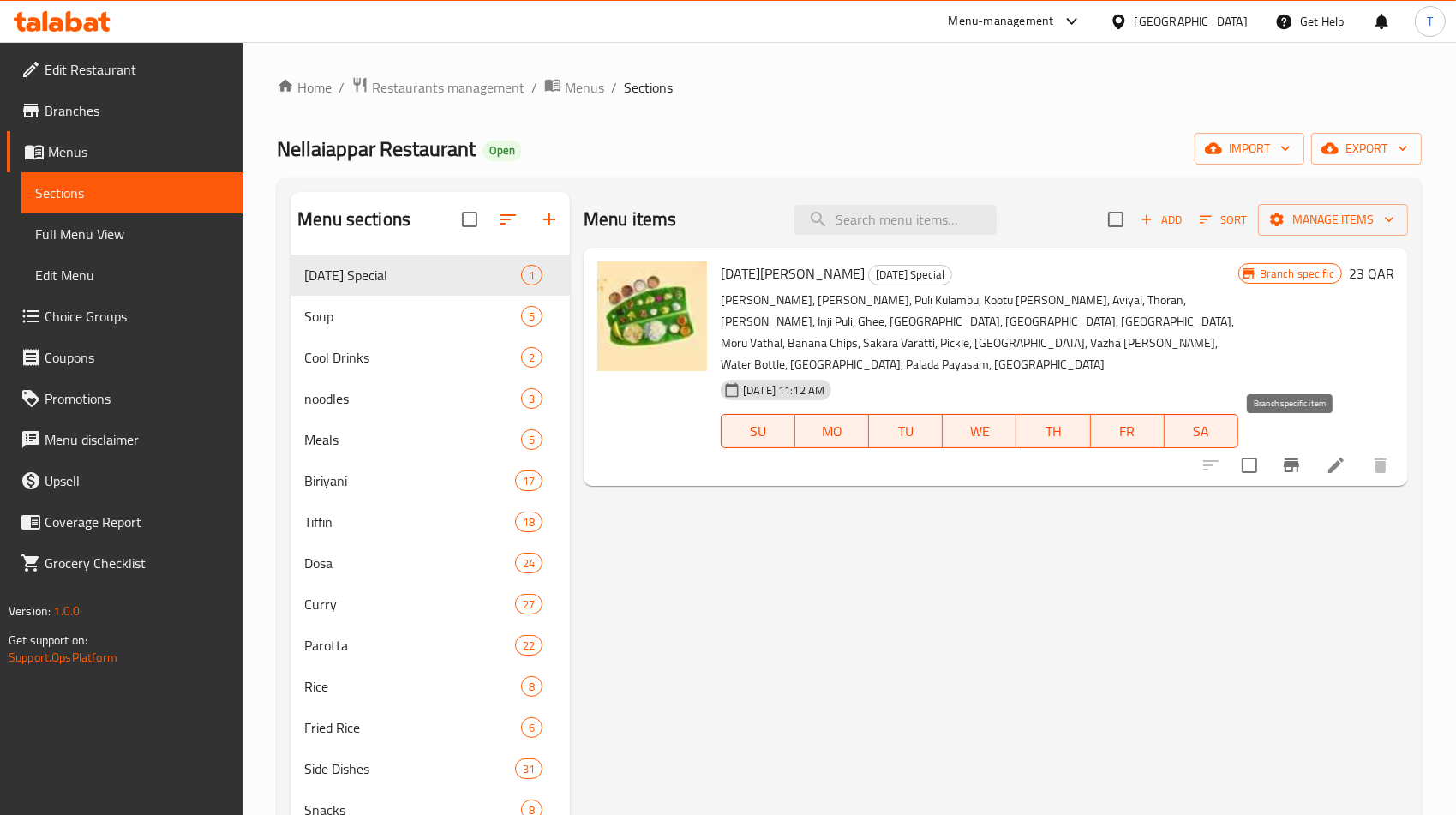
click at [1293, 458] on icon "Branch-specific-item" at bounding box center [1292, 465] width 16 height 14
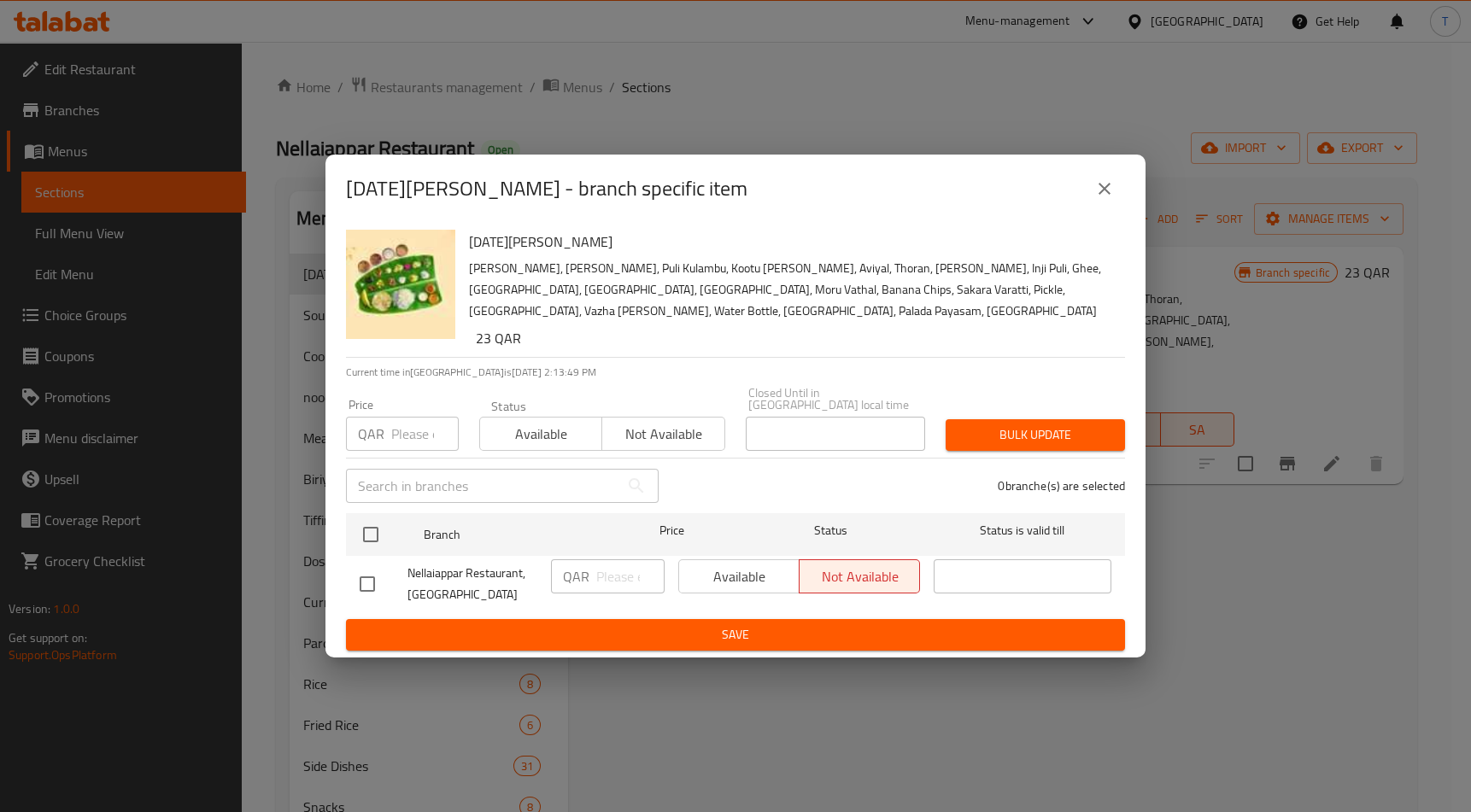
click at [1304, 567] on div "Onam Sadya - branch specific item Onam Sadya Neer Moru, Garlic Rasam, Puli Kula…" at bounding box center [735, 406] width 1471 height 812
click at [1096, 199] on icon "close" at bounding box center [1104, 189] width 20 height 20
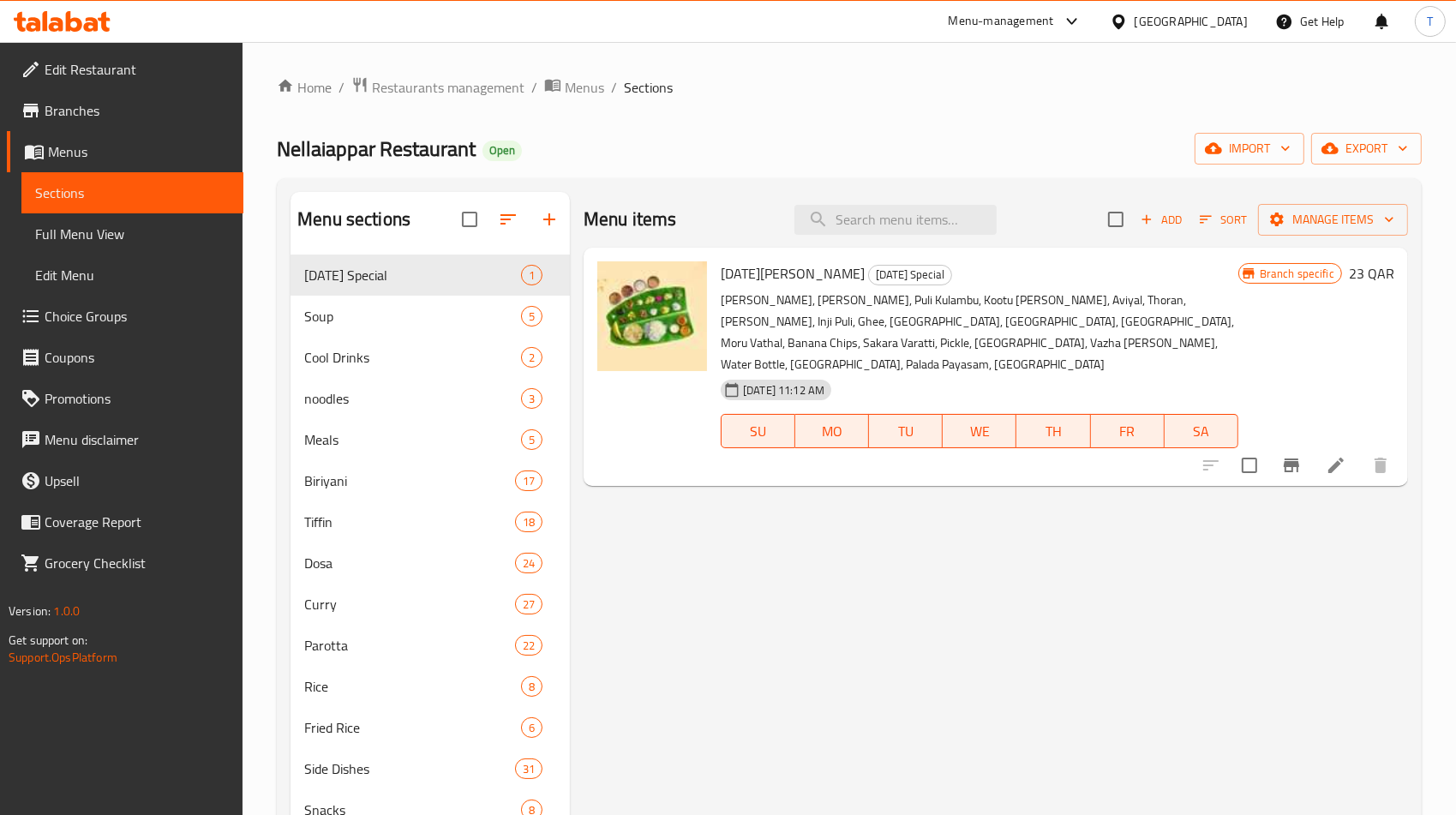
click at [1326, 455] on icon at bounding box center [1336, 465] width 21 height 21
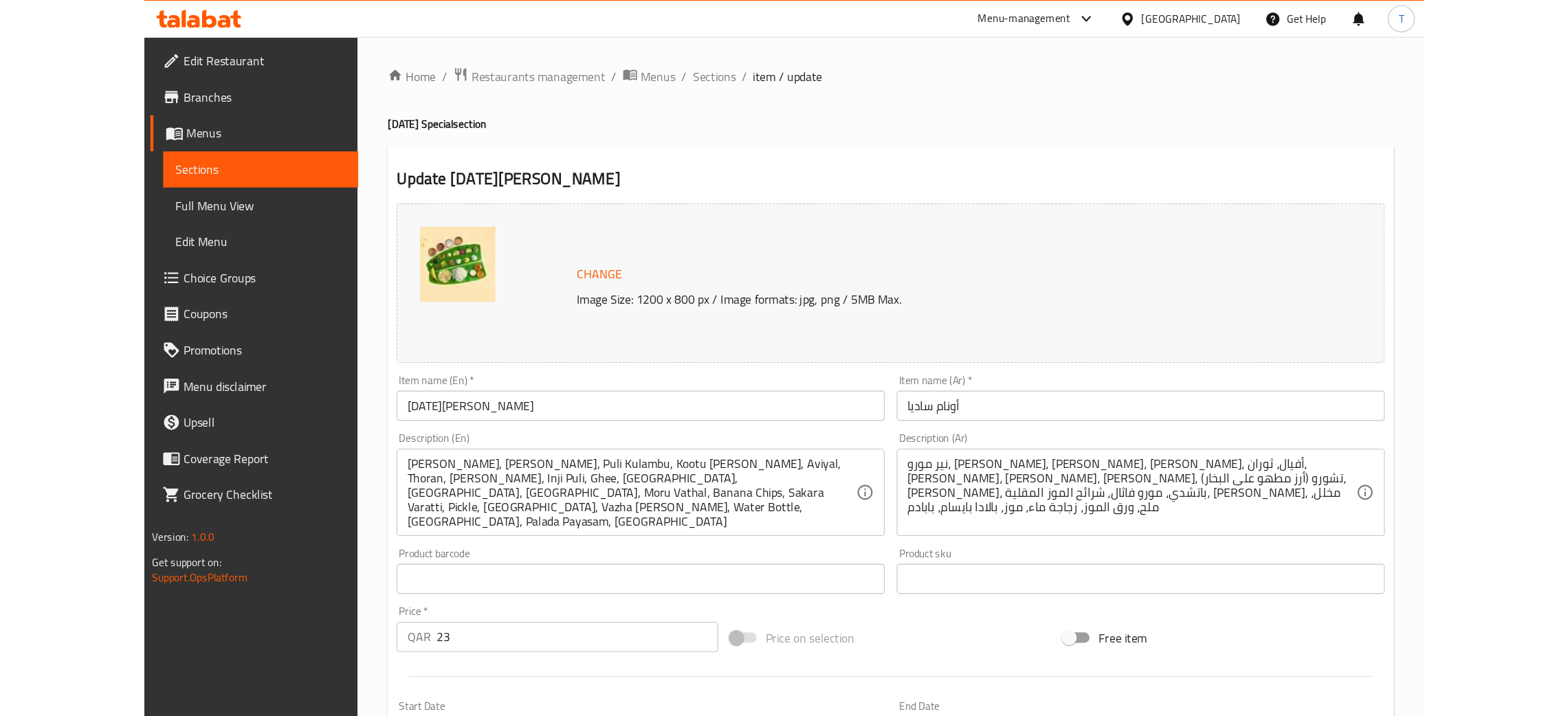
scroll to position [103, 0]
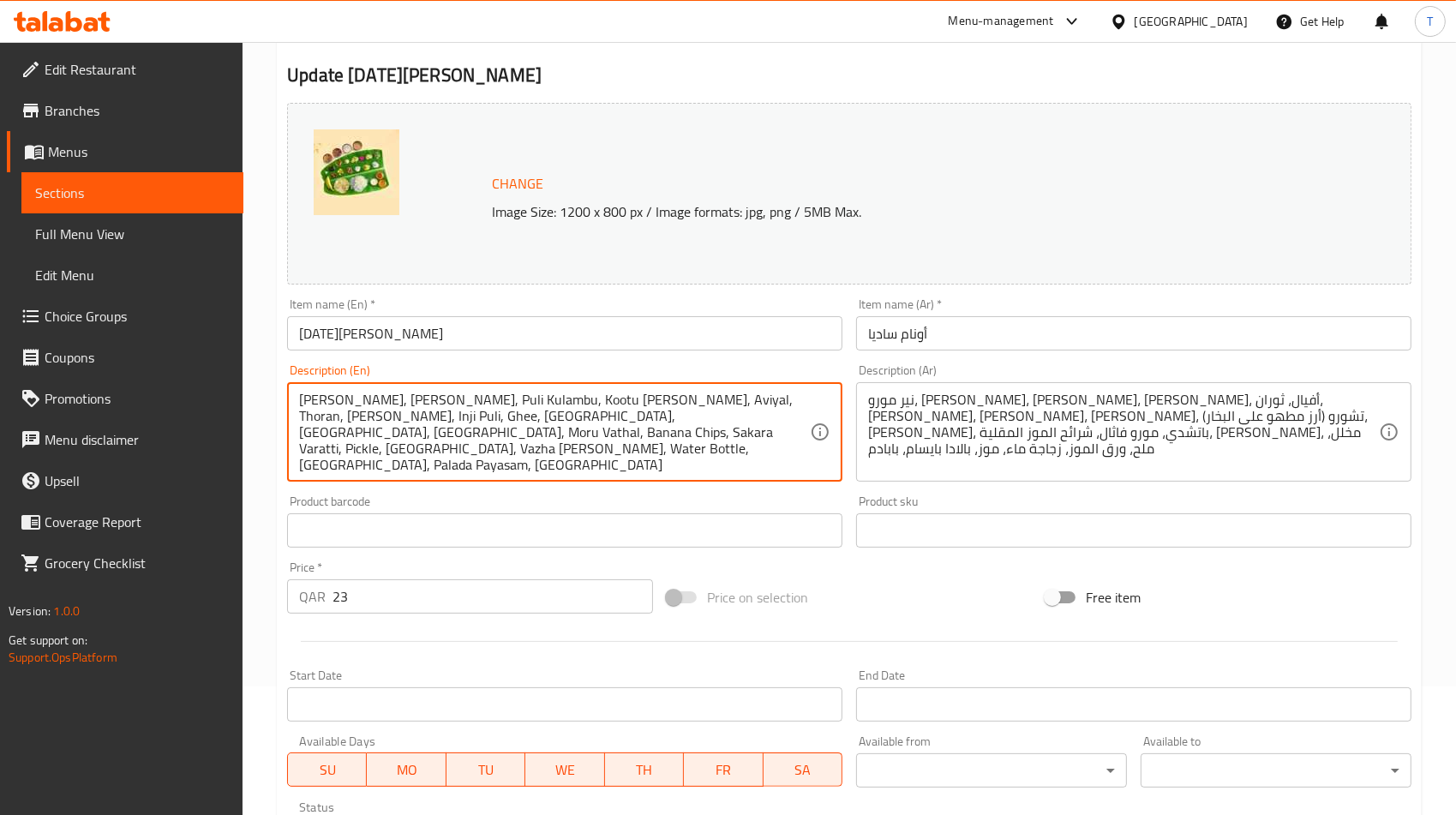
drag, startPoint x: 690, startPoint y: 444, endPoint x: 263, endPoint y: 402, distance: 429.1
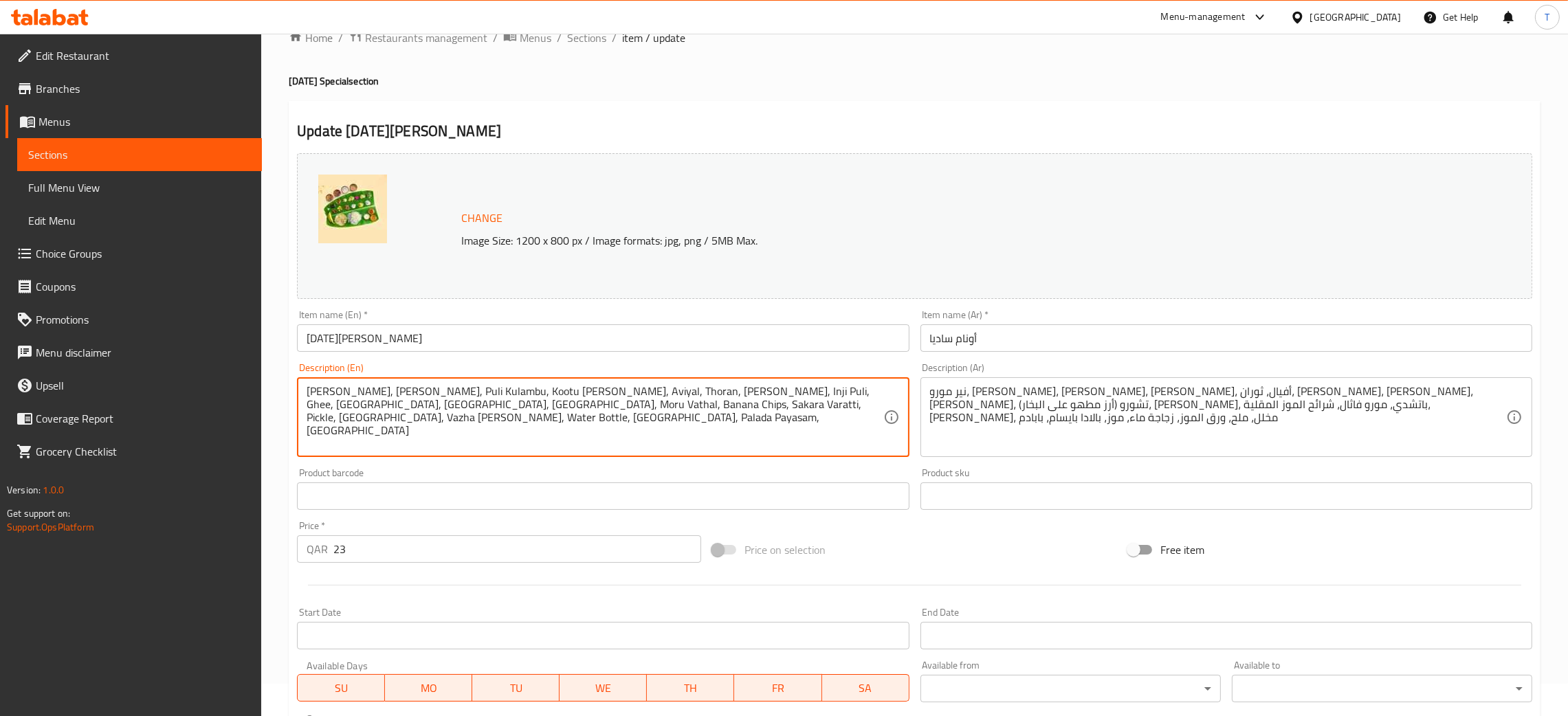
scroll to position [0, 0]
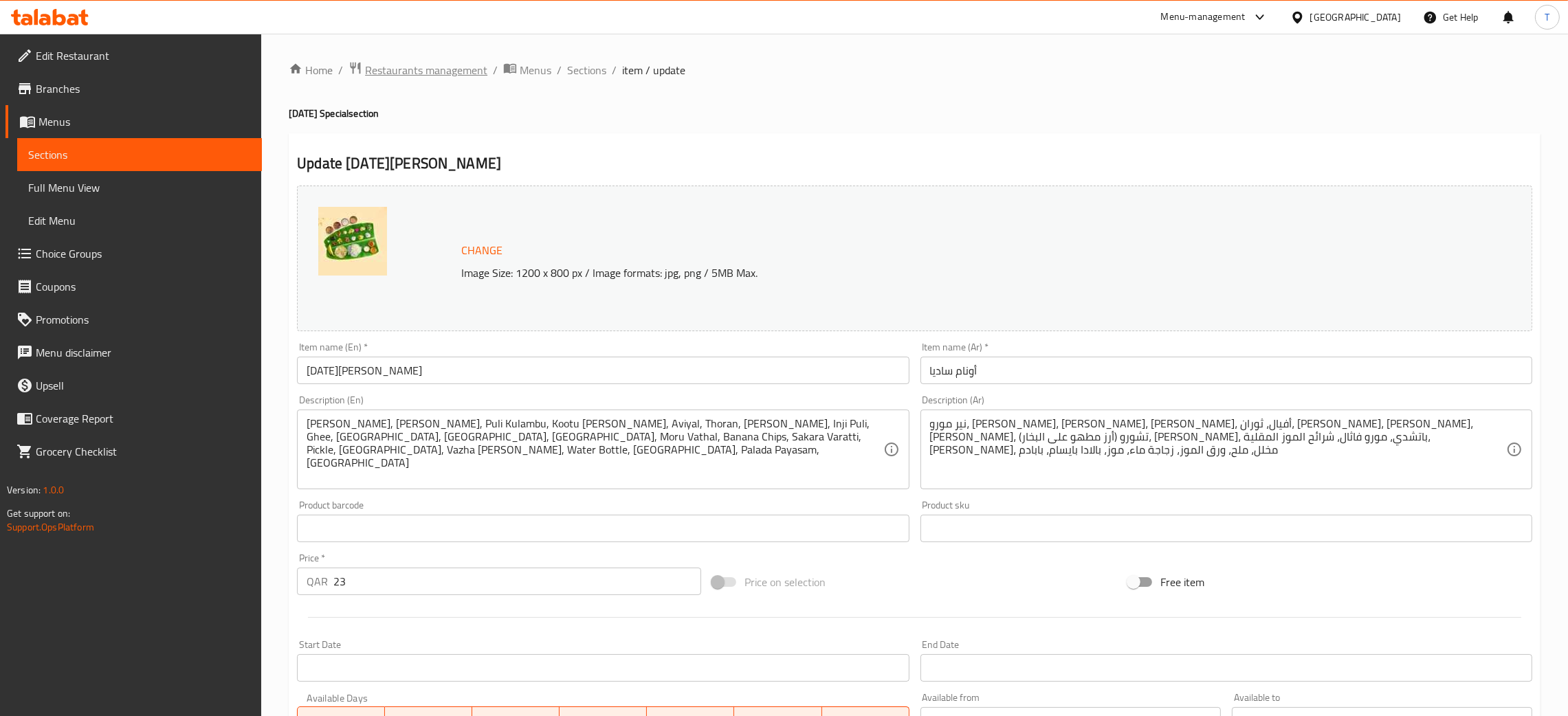
click at [448, 74] on span "Restaurants management" at bounding box center [425, 70] width 122 height 16
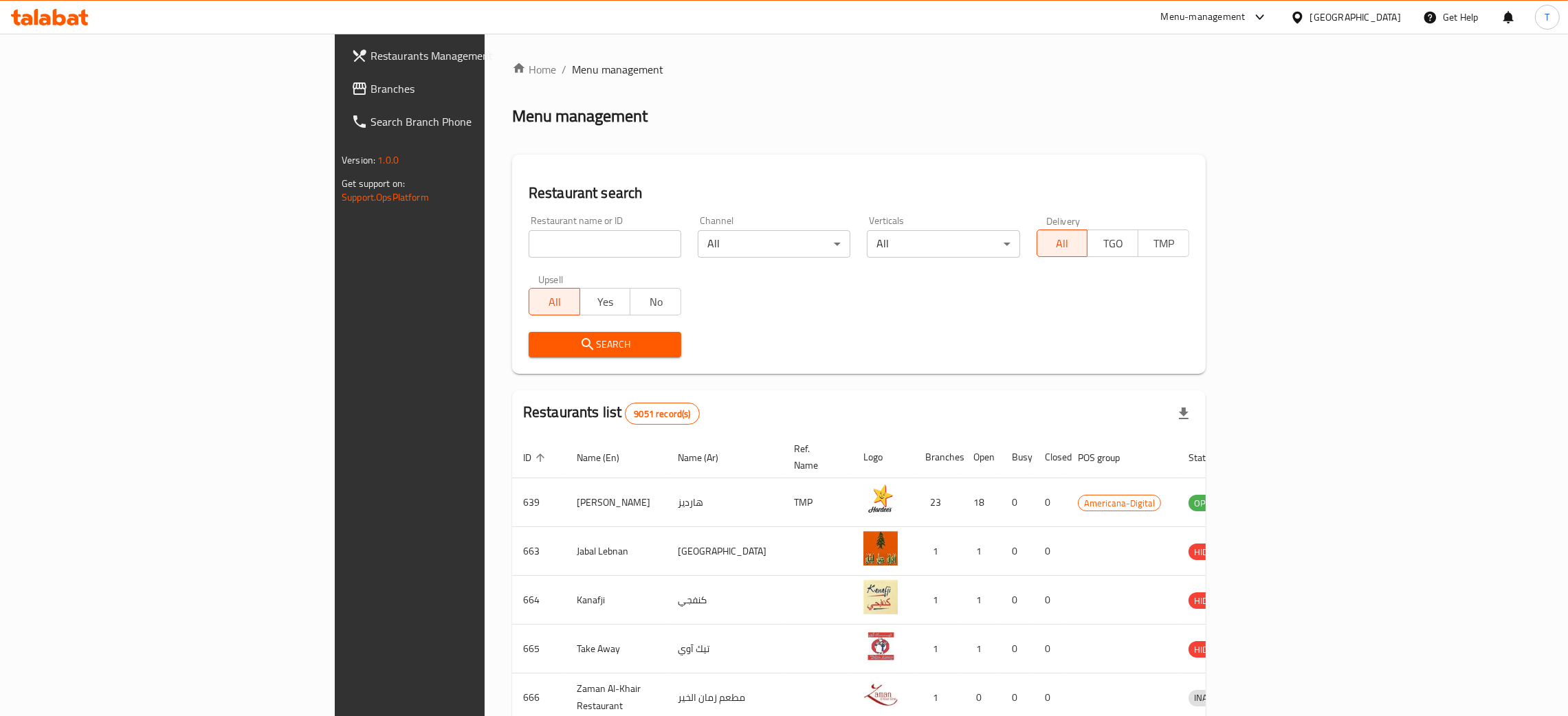
click at [529, 252] on input "search" at bounding box center [605, 243] width 153 height 28
type input "malabar spicy"
click button "Search" at bounding box center [605, 345] width 153 height 25
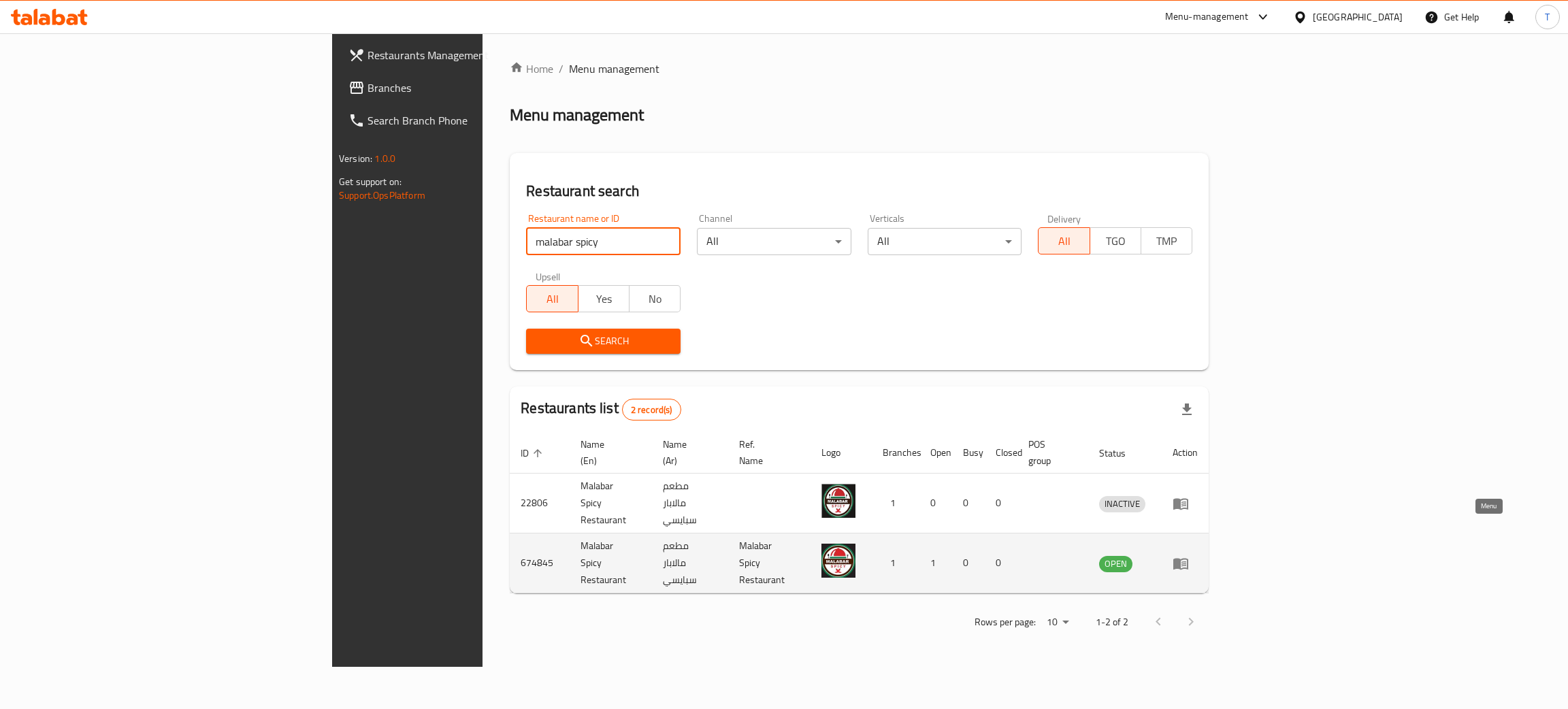
click at [1197, 555] on link "enhanced table" at bounding box center [1185, 564] width 25 height 16
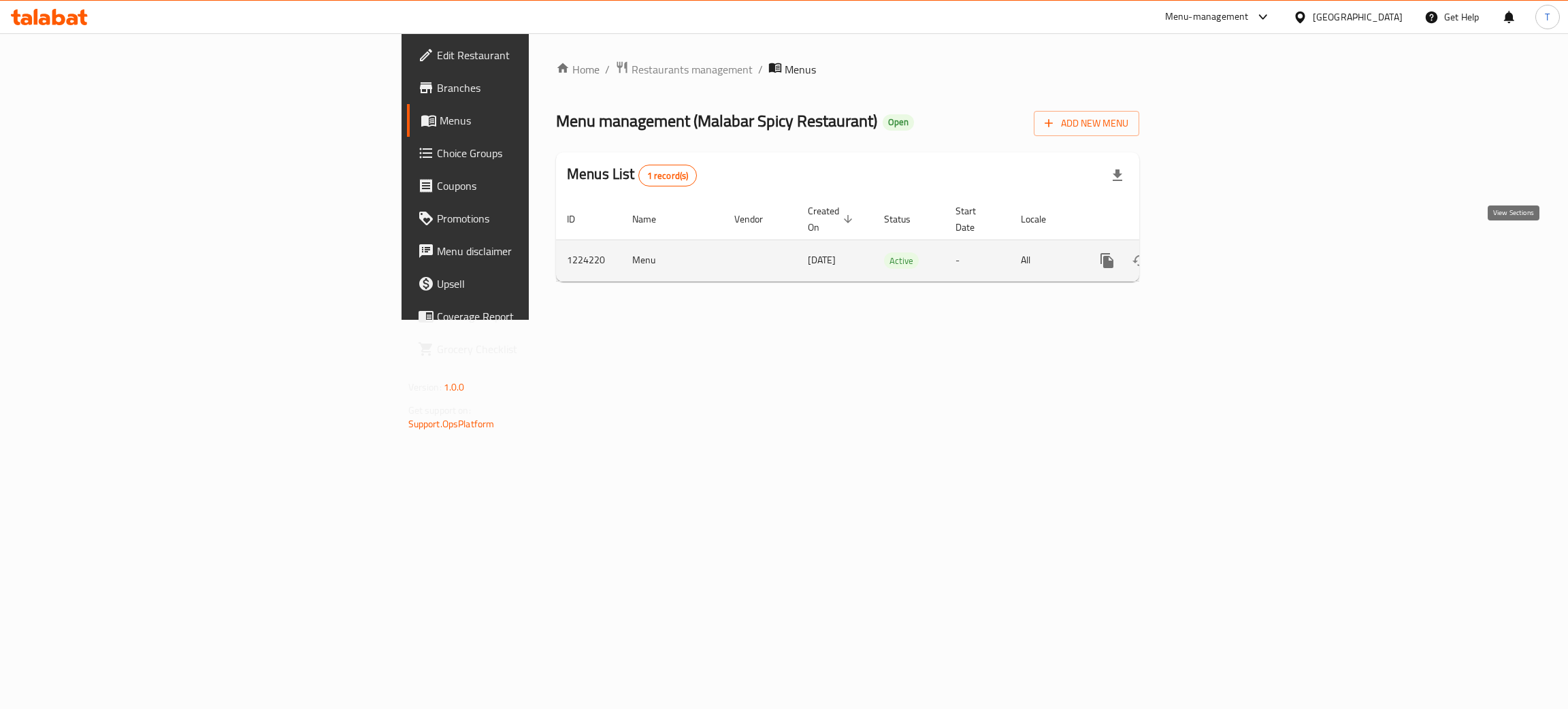
click at [1214, 253] on icon "enhanced table" at bounding box center [1205, 261] width 16 height 16
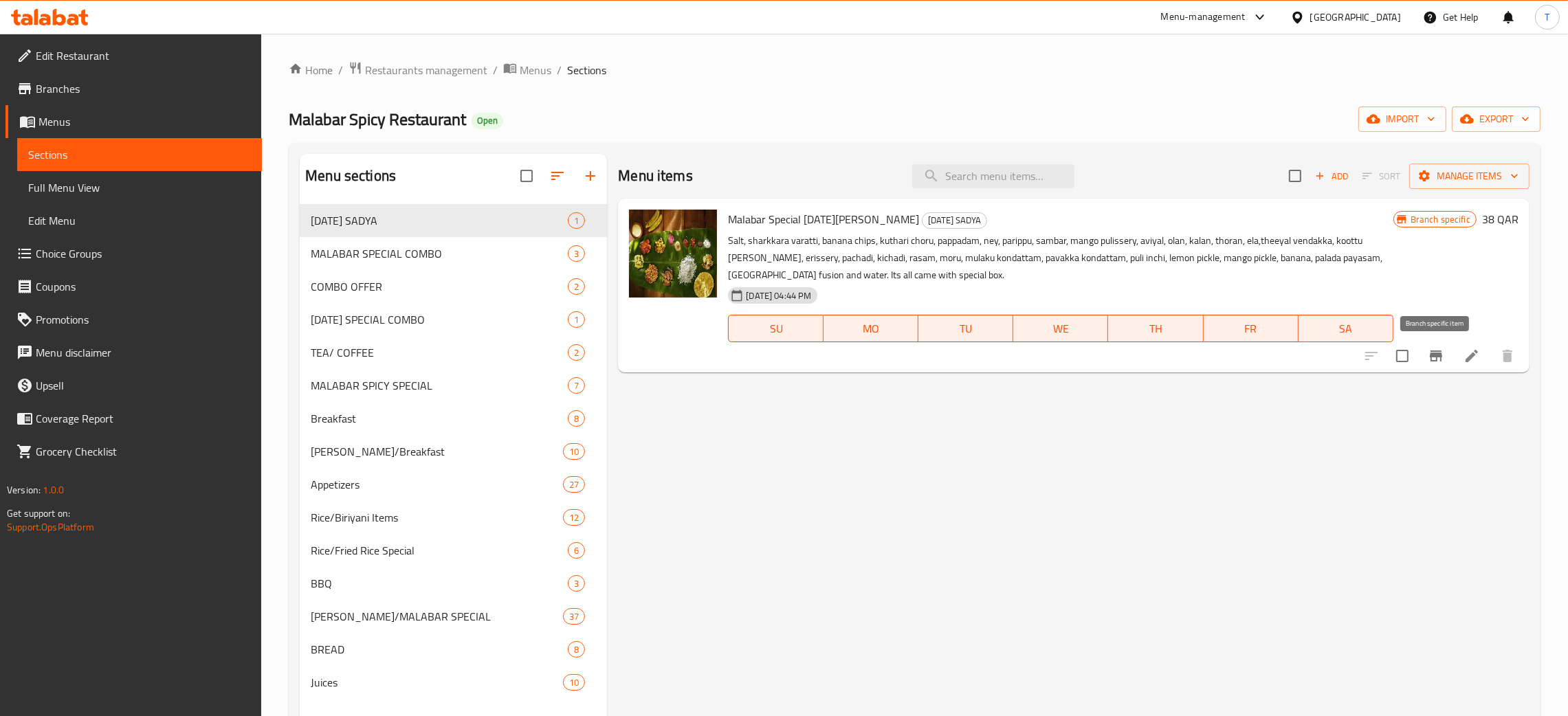
click at [1423, 361] on button "Branch-specific-item" at bounding box center [1435, 356] width 33 height 33
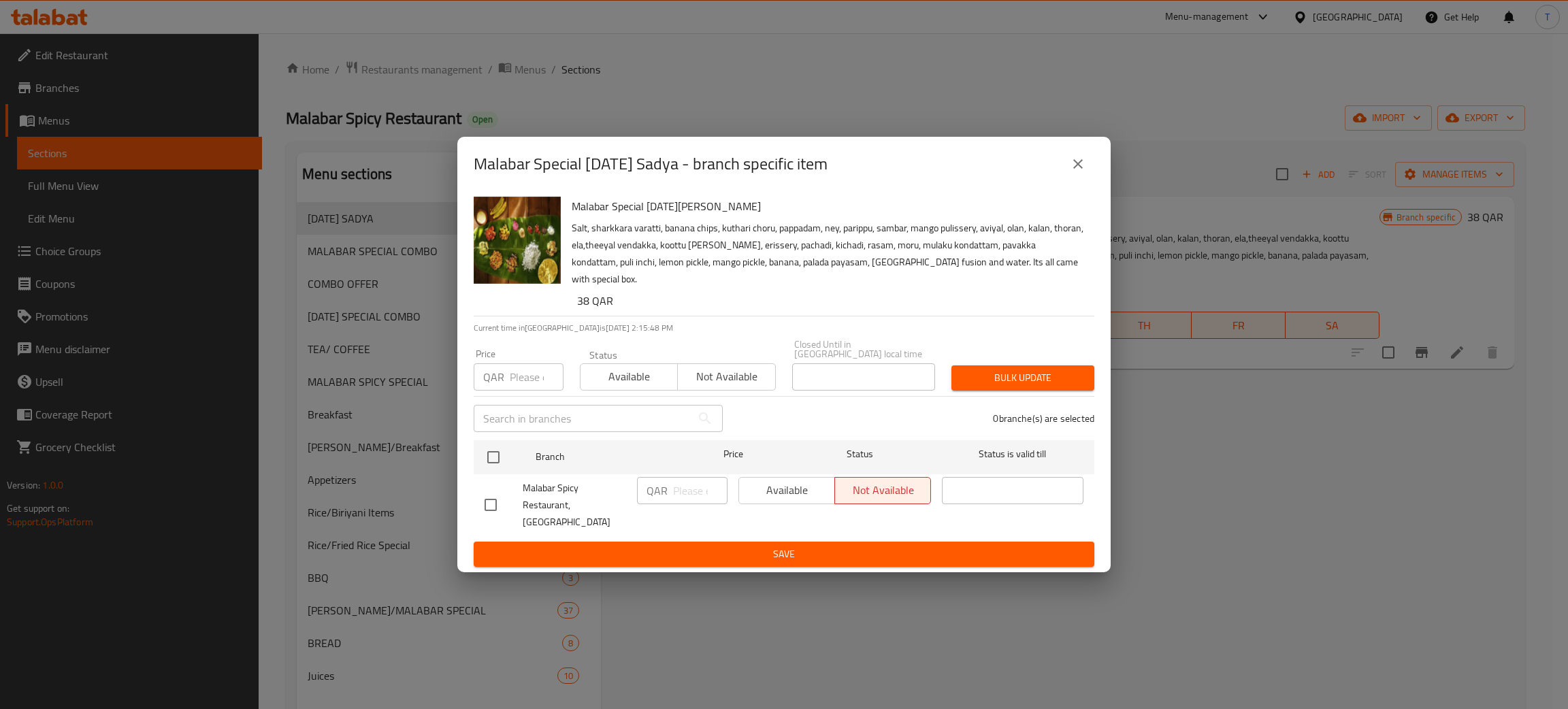
click at [1085, 172] on icon "close" at bounding box center [1078, 164] width 16 height 16
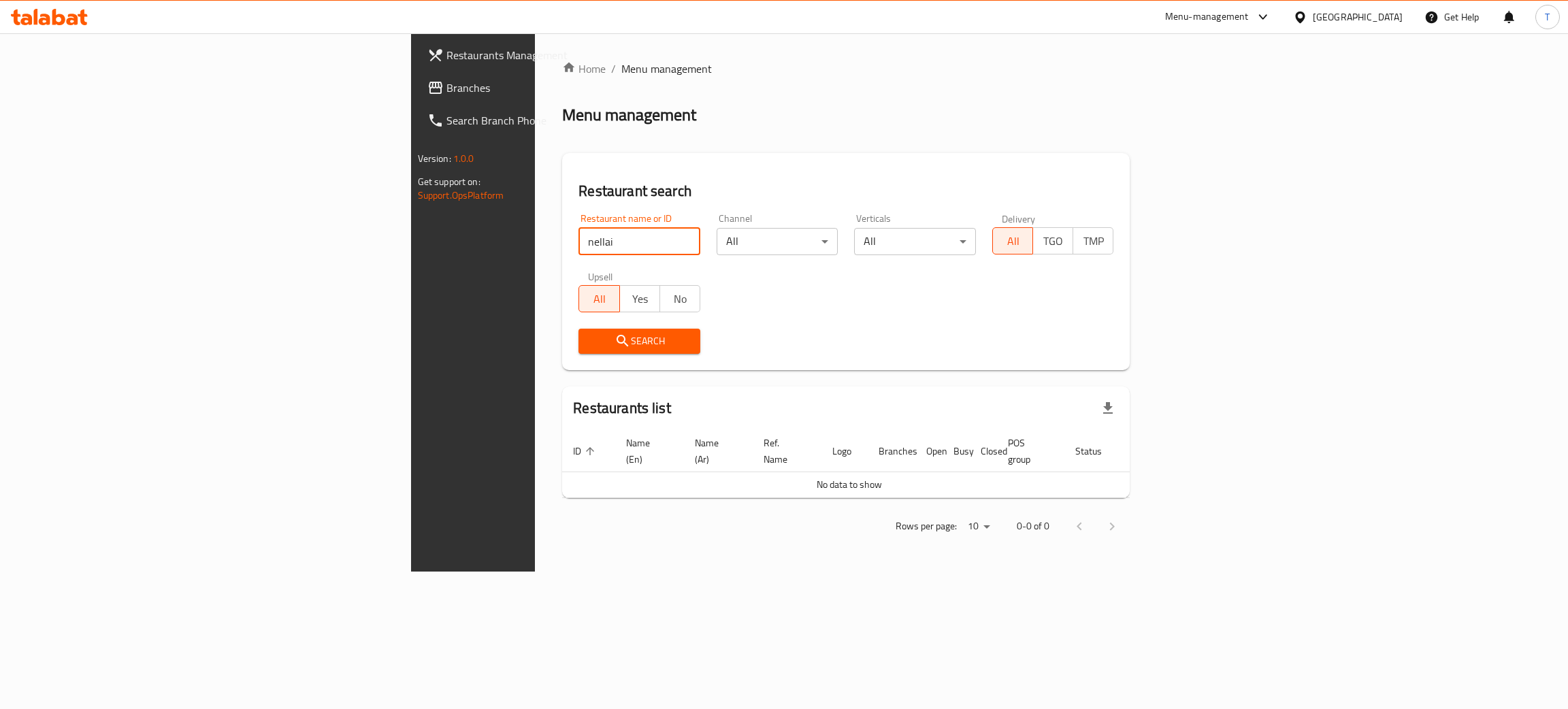
type input "nellai"
click button "Search" at bounding box center [639, 341] width 122 height 25
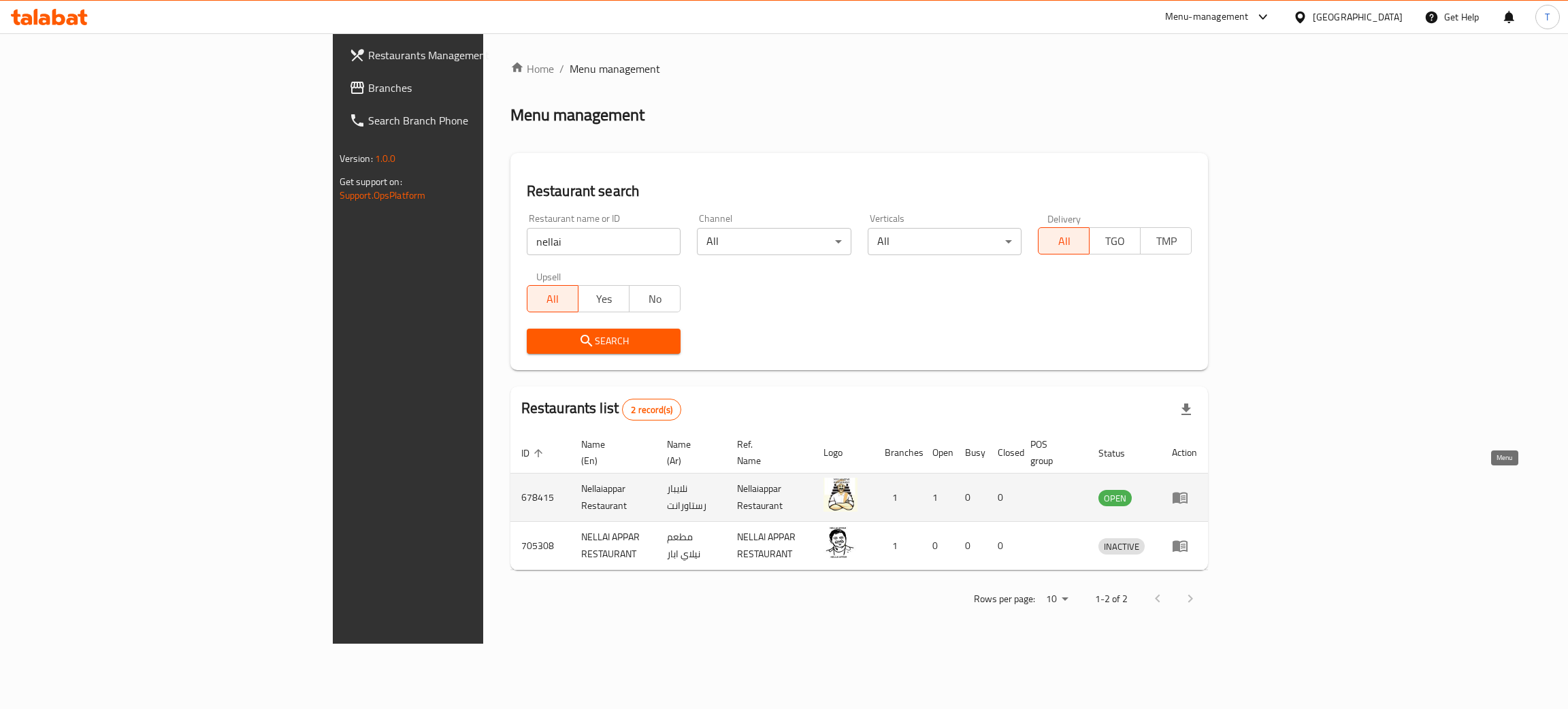
click at [1197, 489] on link "enhanced table" at bounding box center [1185, 498] width 25 height 16
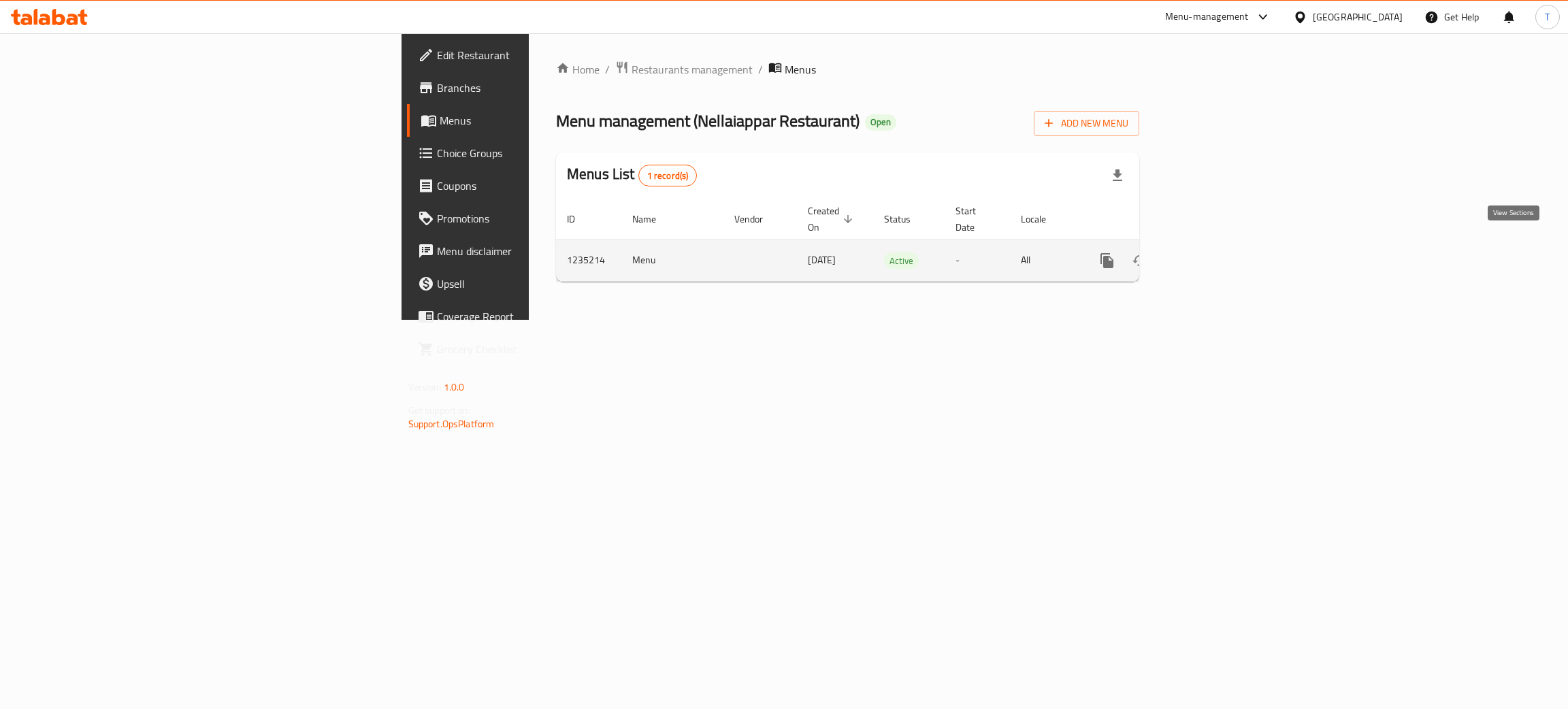
click at [1214, 253] on icon "enhanced table" at bounding box center [1205, 261] width 16 height 16
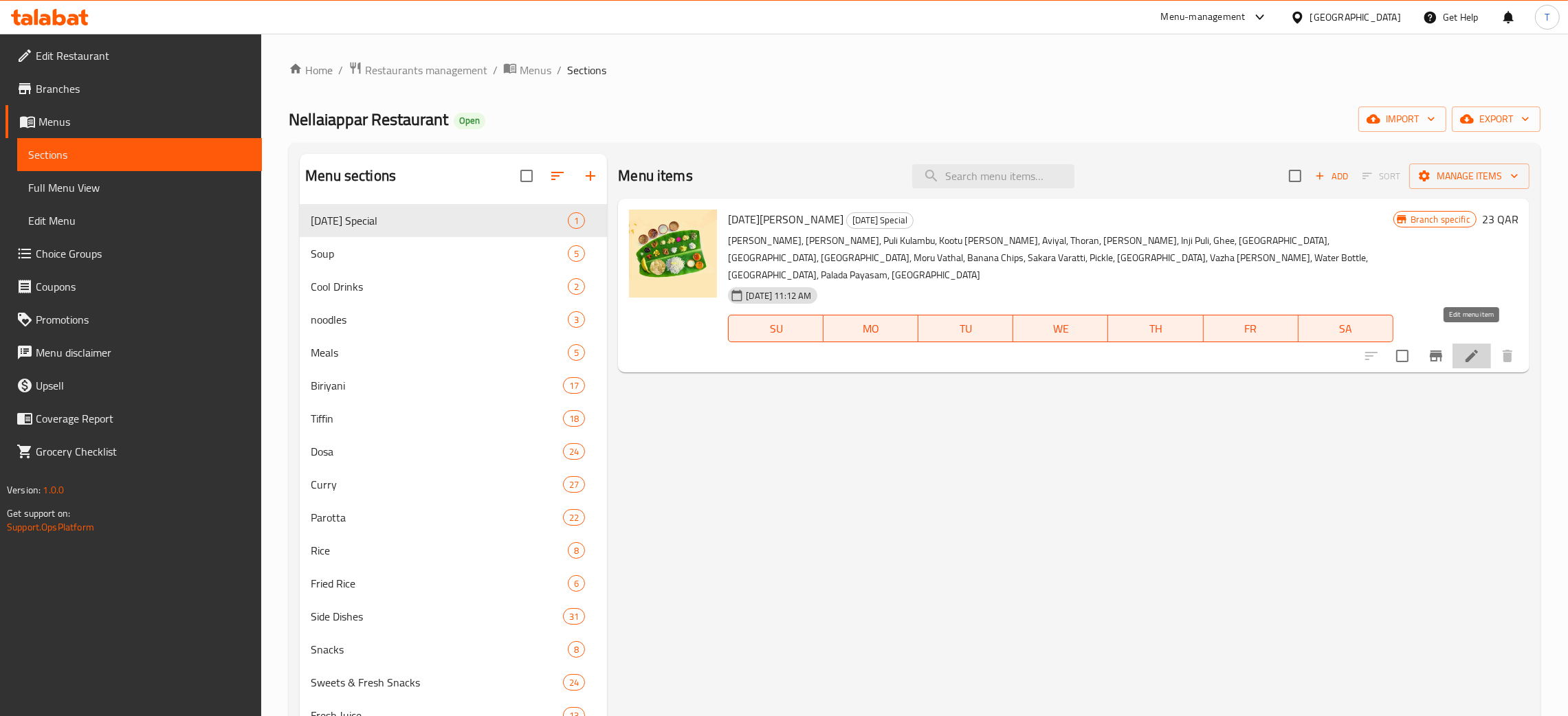
click at [1470, 350] on icon at bounding box center [1471, 356] width 13 height 13
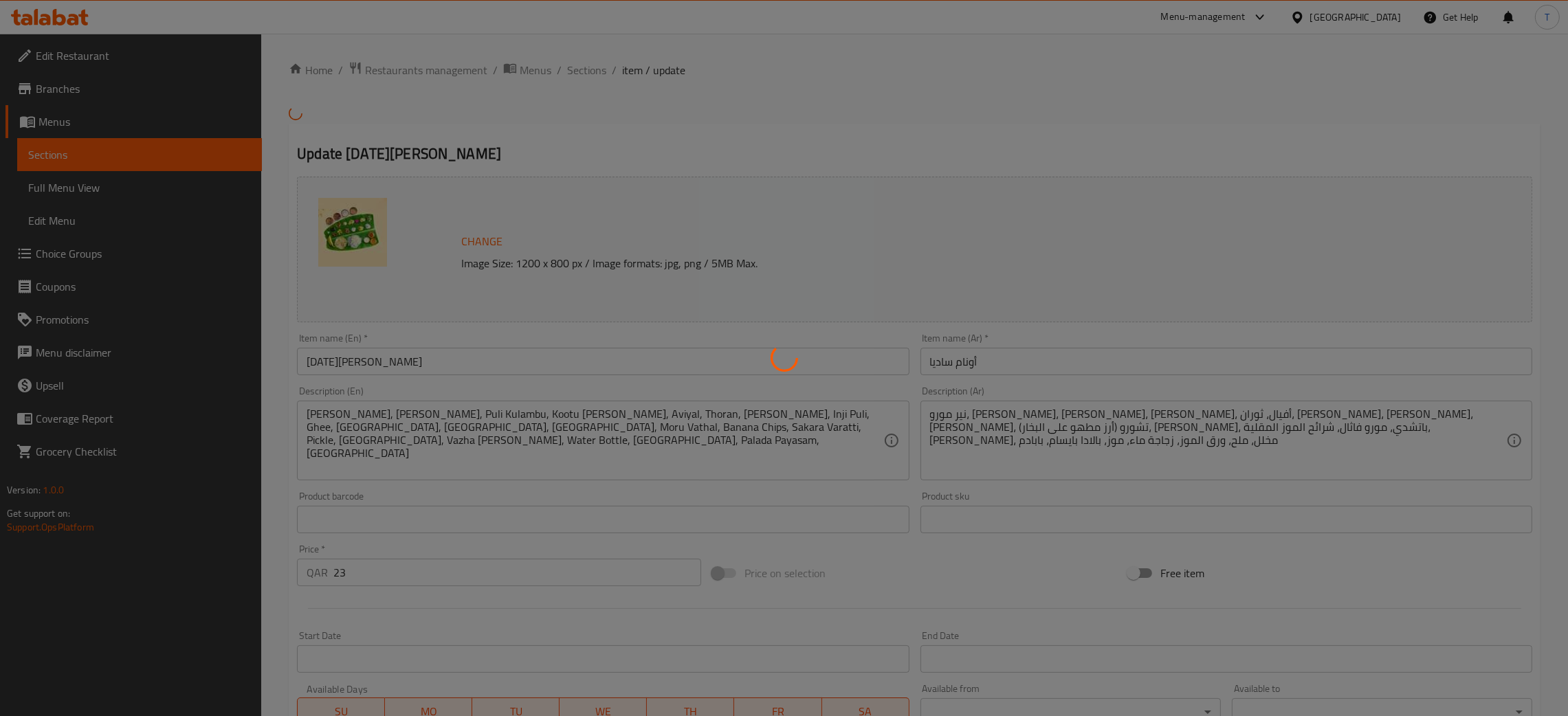
scroll to position [253, 0]
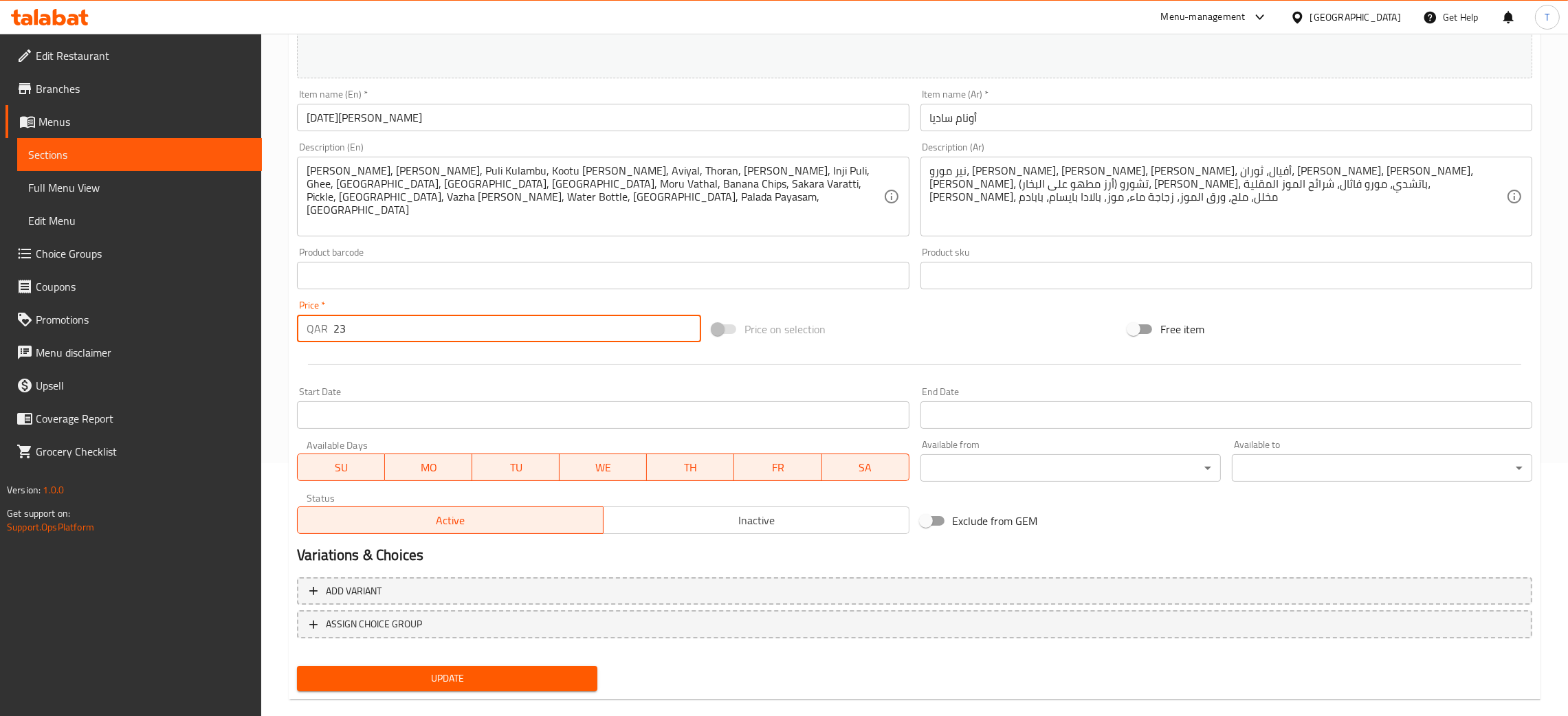
click at [354, 324] on input "23" at bounding box center [517, 328] width 368 height 28
click at [684, 328] on input "24" at bounding box center [517, 328] width 368 height 28
type input "25"
click at [684, 328] on input "25" at bounding box center [517, 328] width 368 height 28
click at [650, 297] on div "Price   * QAR 25 Price *" at bounding box center [499, 321] width 415 height 53
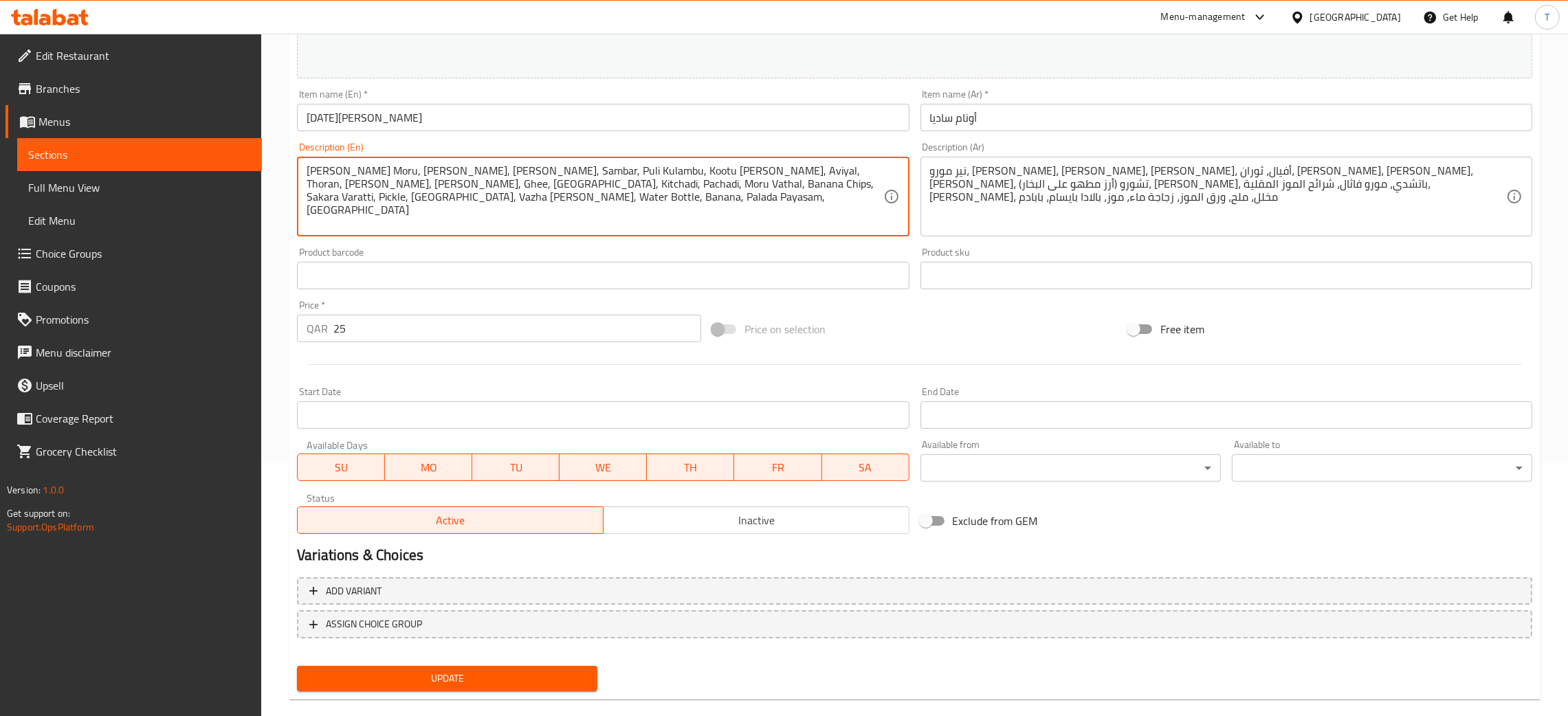
drag, startPoint x: 882, startPoint y: 181, endPoint x: 124, endPoint y: 126, distance: 760.0
click at [124, 126] on div "Edit Restaurant Branches Menus Sections Full Menu View Edit Menu Choice Groups …" at bounding box center [784, 259] width 1568 height 958
type textarea "Neer Moru, [PERSON_NAME], Olan, Sambar, Puli Kulambu, Kootu Curry, Aviyal, Thor…"
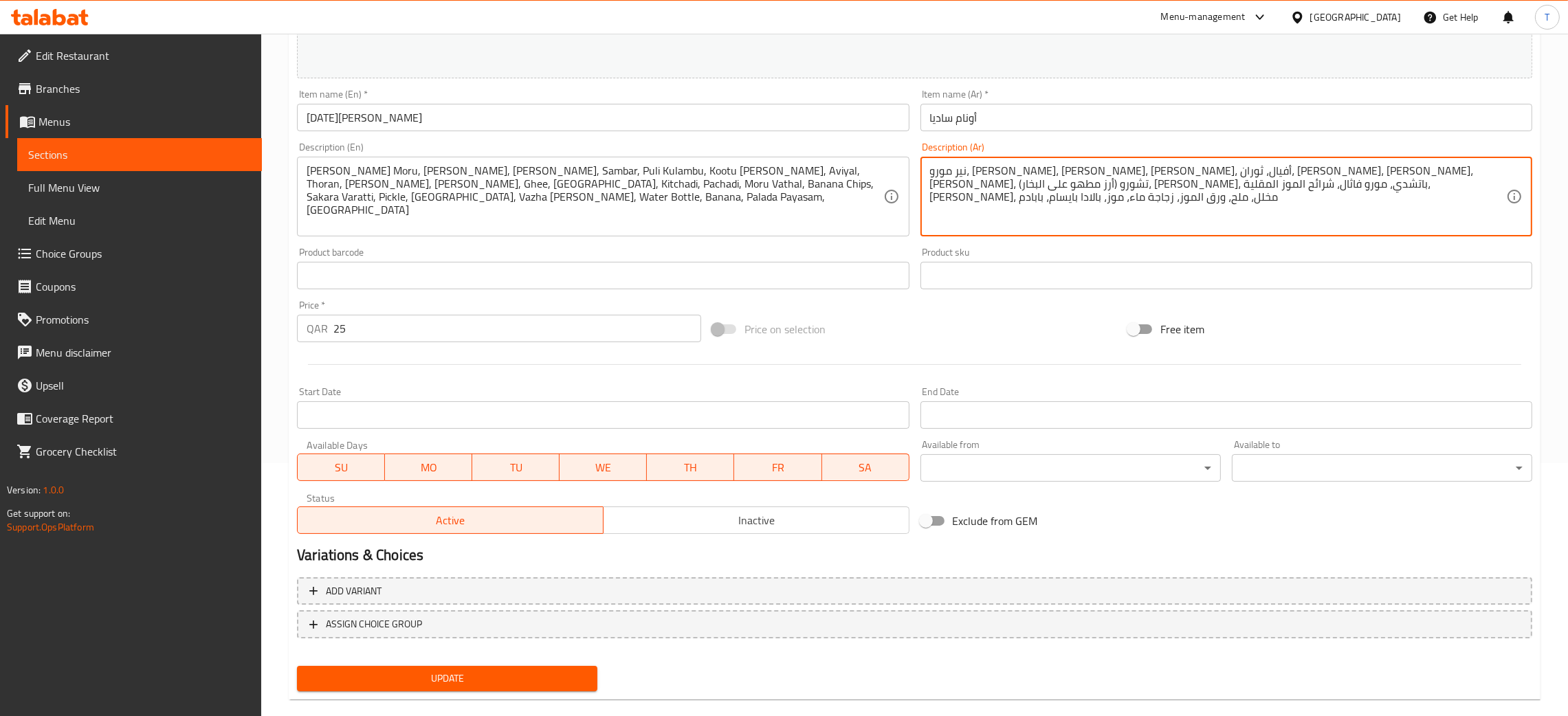
paste textarea "ولان، سامبار، بولي كولامبو، كوتّو كاري، أفيال، ثوران، باروبّ"
type textarea "[PERSON_NAME]، [PERSON_NAME]، [PERSON_NAME]، سامبار، [PERSON_NAME]، كوتّو كاري،…"
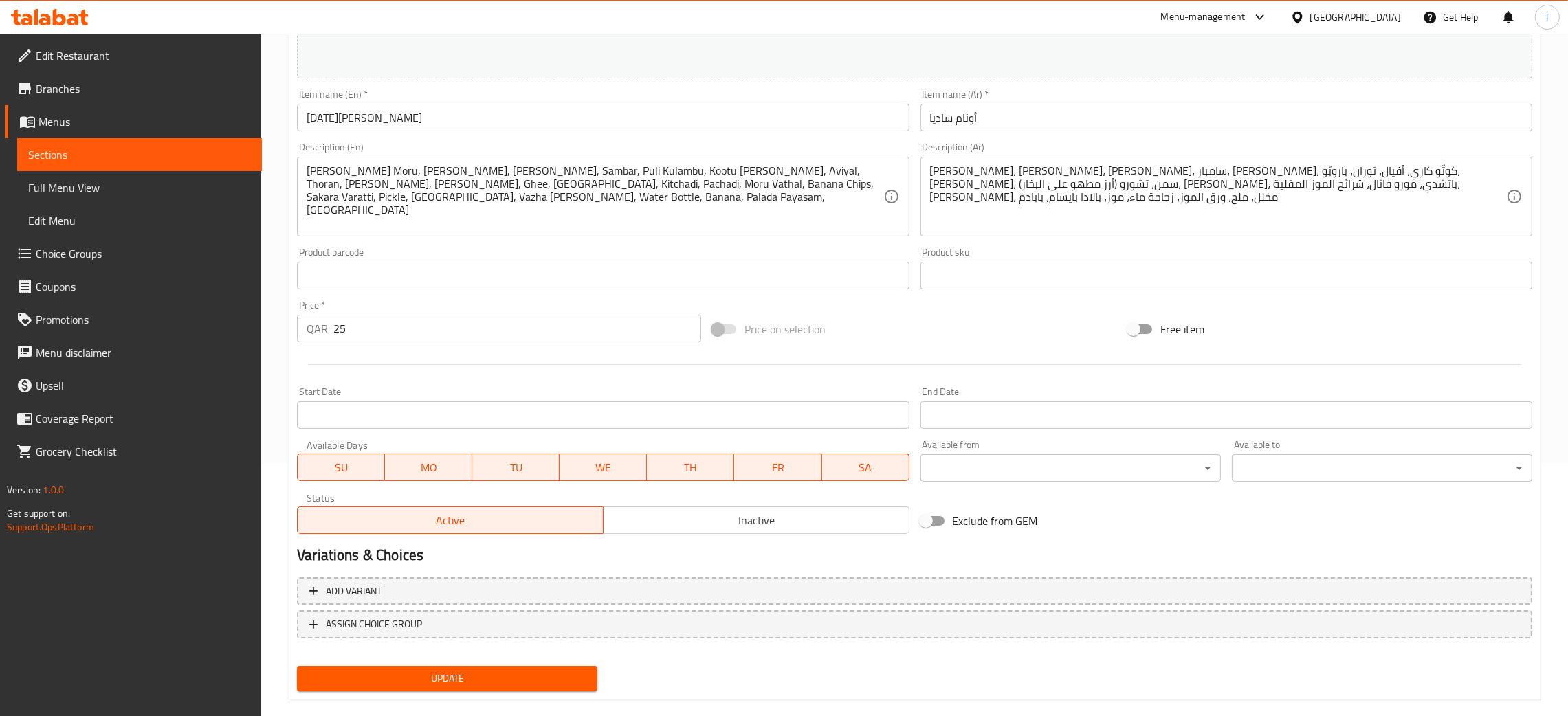
click at [1306, 321] on div "Free item" at bounding box center [1330, 330] width 415 height 37
click at [535, 680] on span "Update" at bounding box center [447, 679] width 279 height 17
click at [908, 315] on div "Price on selection" at bounding box center [914, 330] width 415 height 37
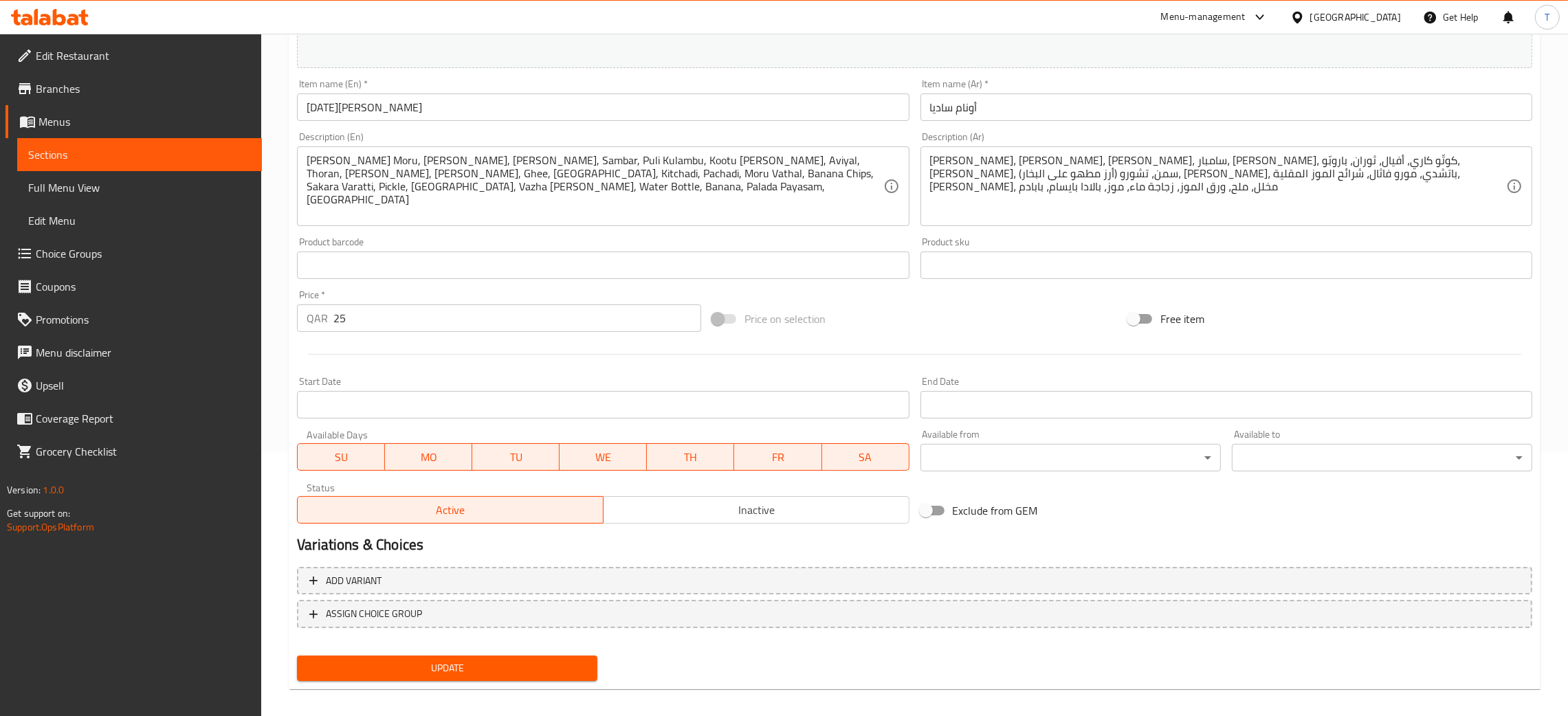
scroll to position [273, 0]
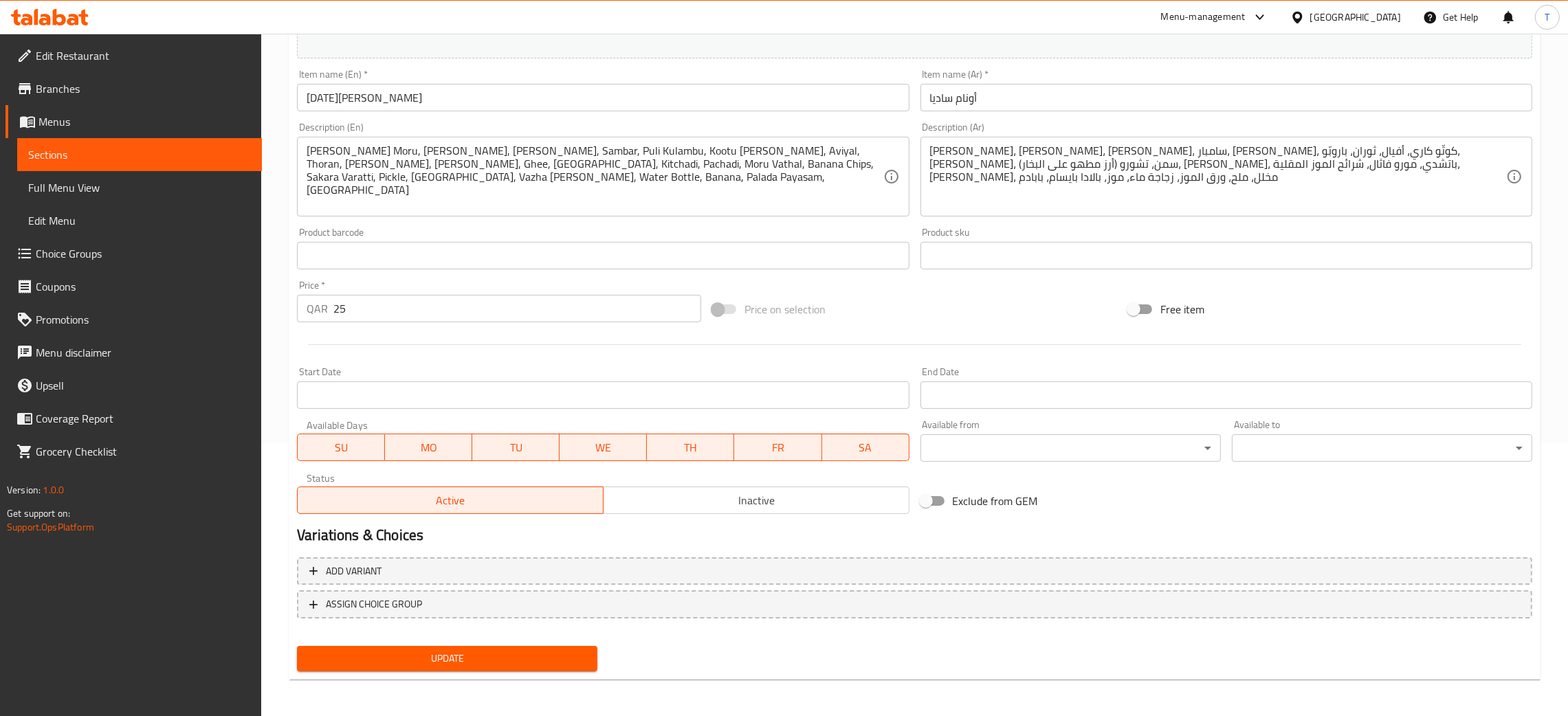
click at [591, 657] on button "Update" at bounding box center [447, 659] width 300 height 25
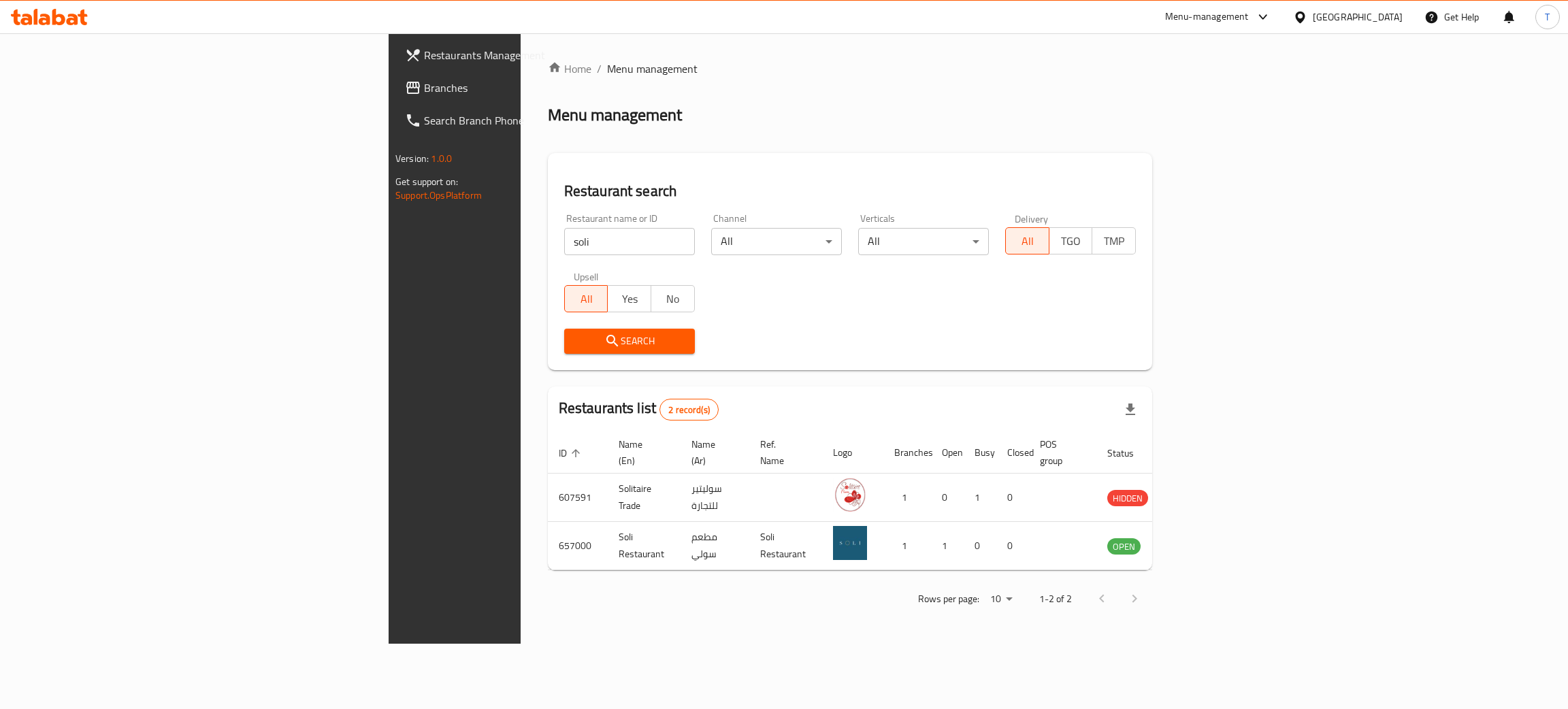
click at [564, 236] on input "soli" at bounding box center [629, 241] width 130 height 27
type input "unicorn blends"
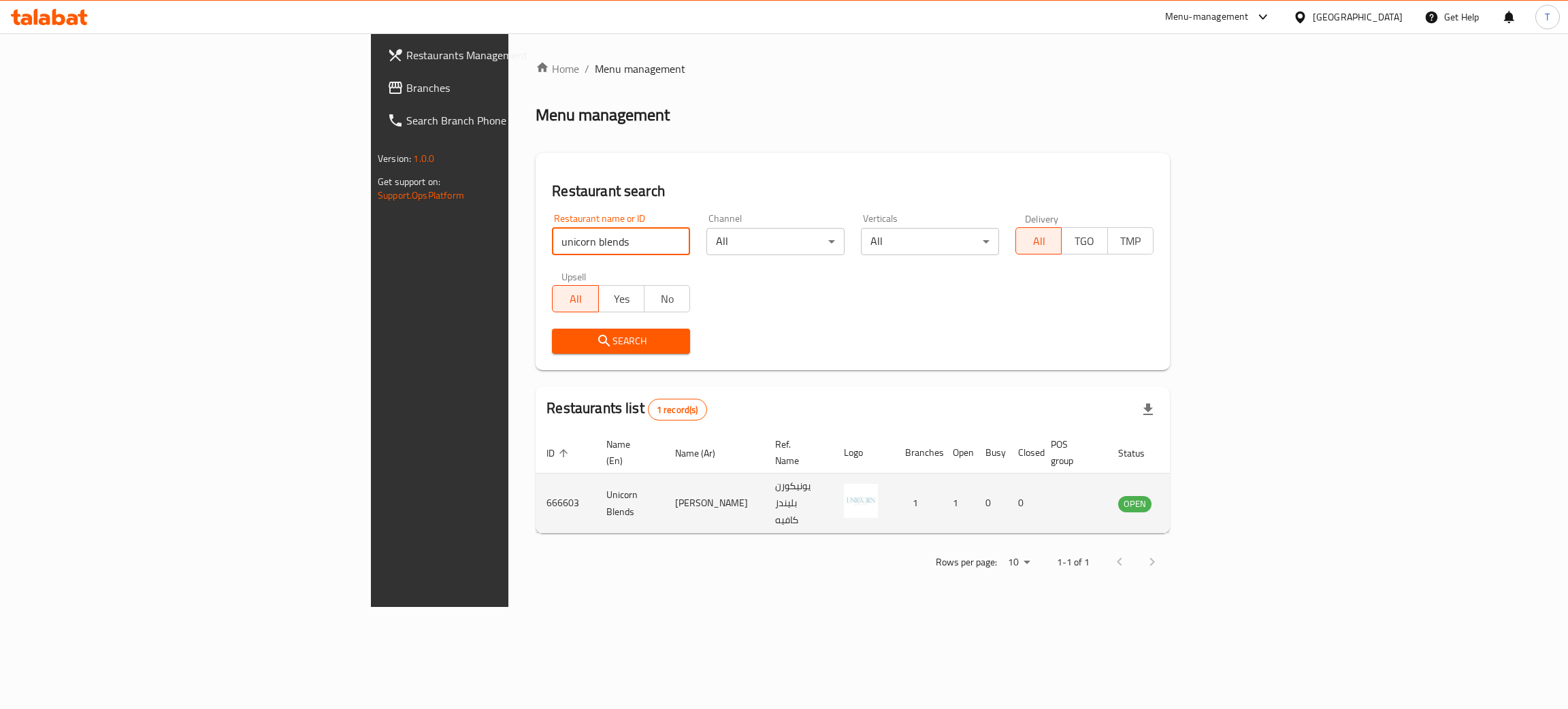
click at [1205, 495] on icon "enhanced table" at bounding box center [1197, 504] width 16 height 16
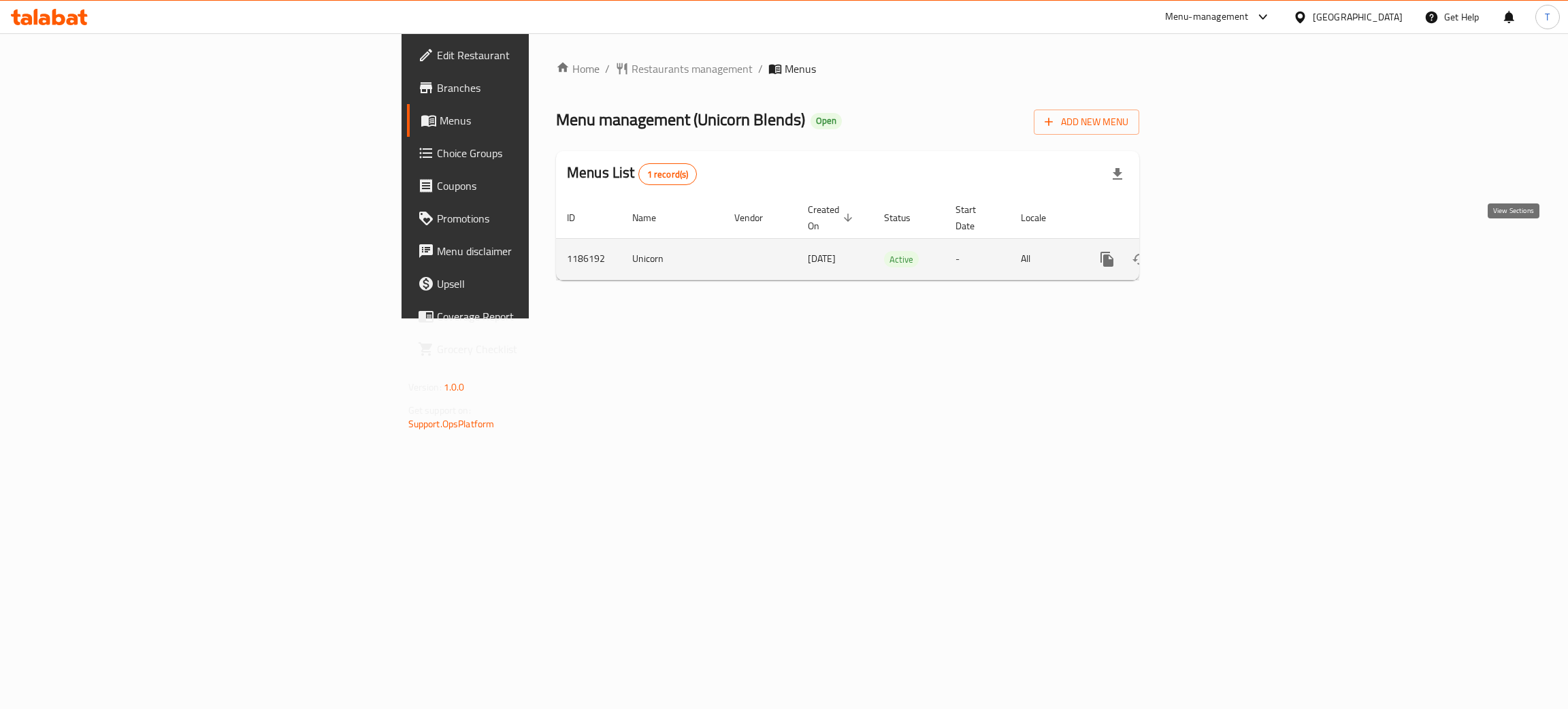
click at [1214, 251] on icon "enhanced table" at bounding box center [1205, 260] width 16 height 16
